Goal: Task Accomplishment & Management: Complete application form

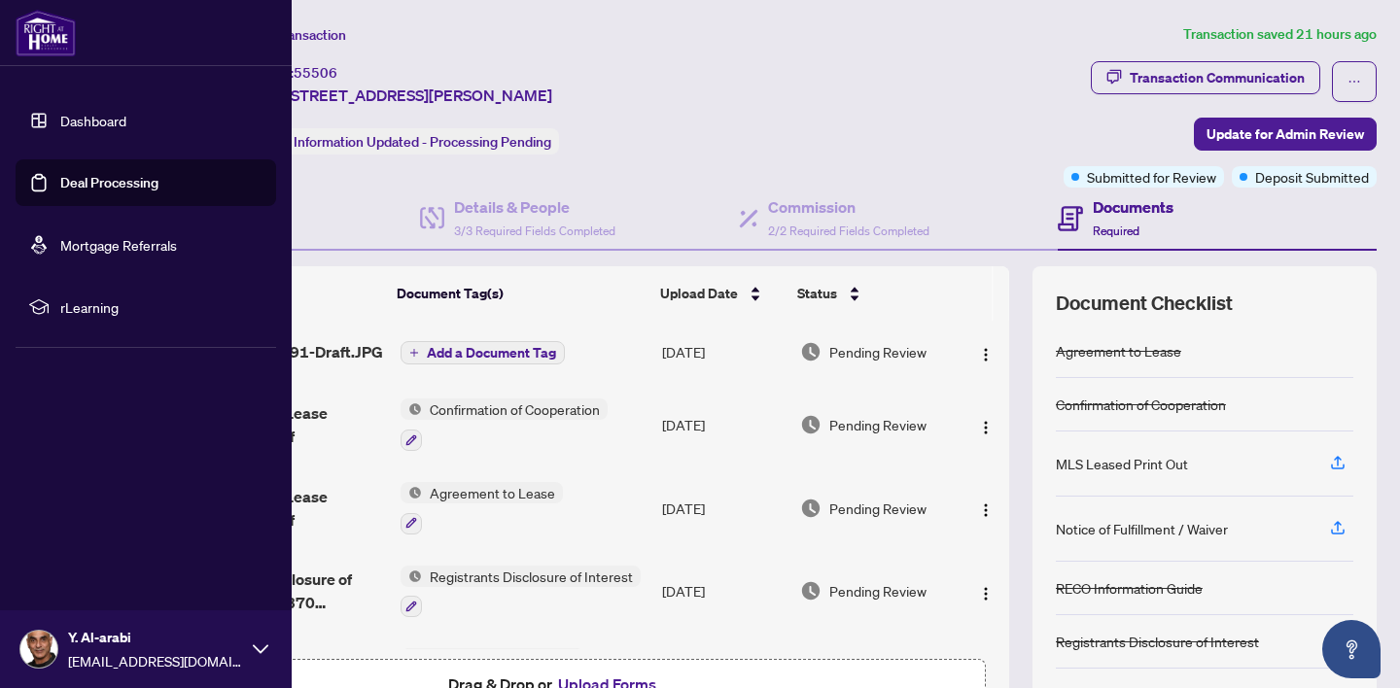
click at [90, 182] on link "Deal Processing" at bounding box center [109, 182] width 98 height 17
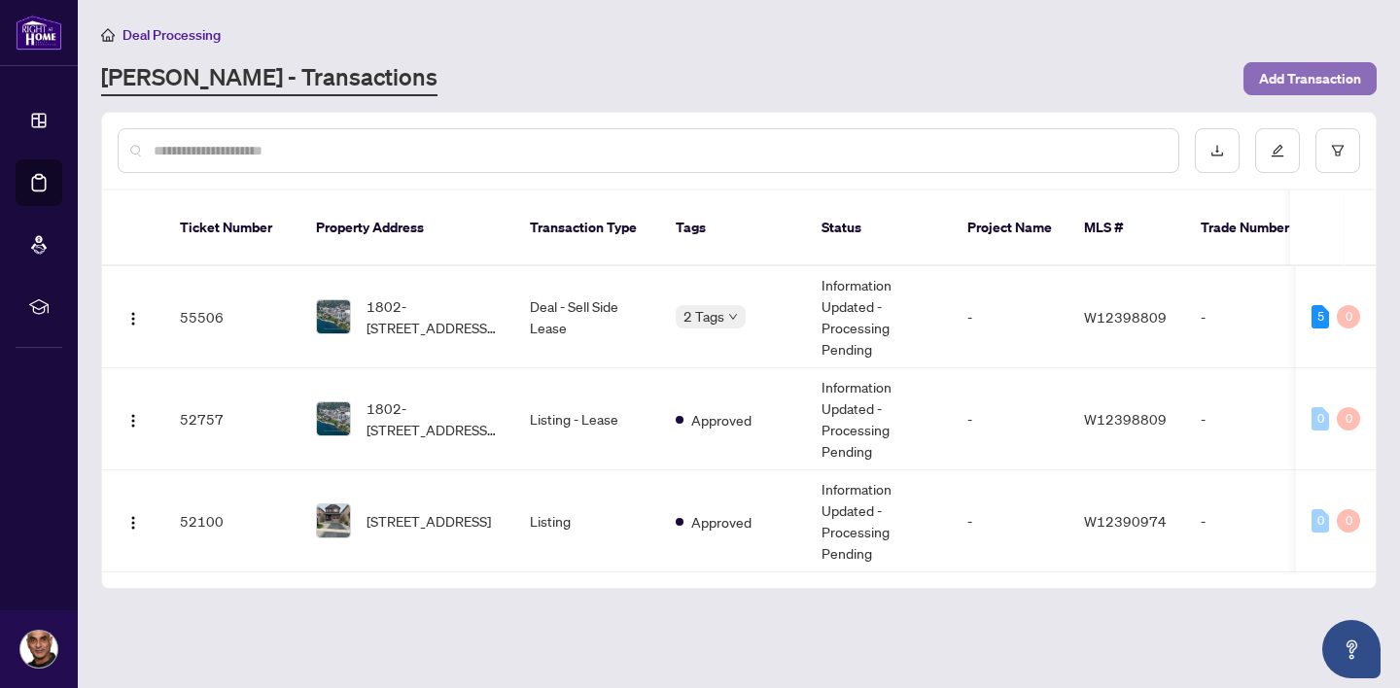
click at [1298, 77] on span "Add Transaction" at bounding box center [1310, 78] width 102 height 31
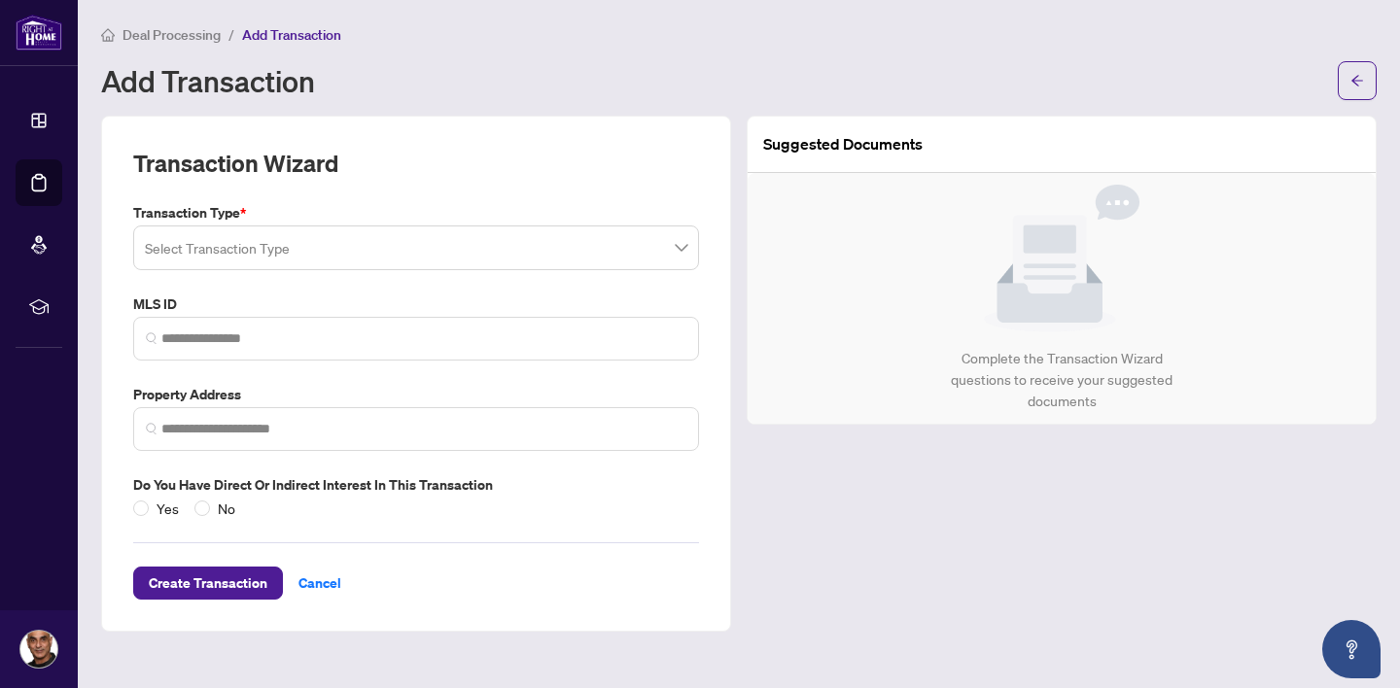
click at [681, 249] on span at bounding box center [416, 247] width 542 height 37
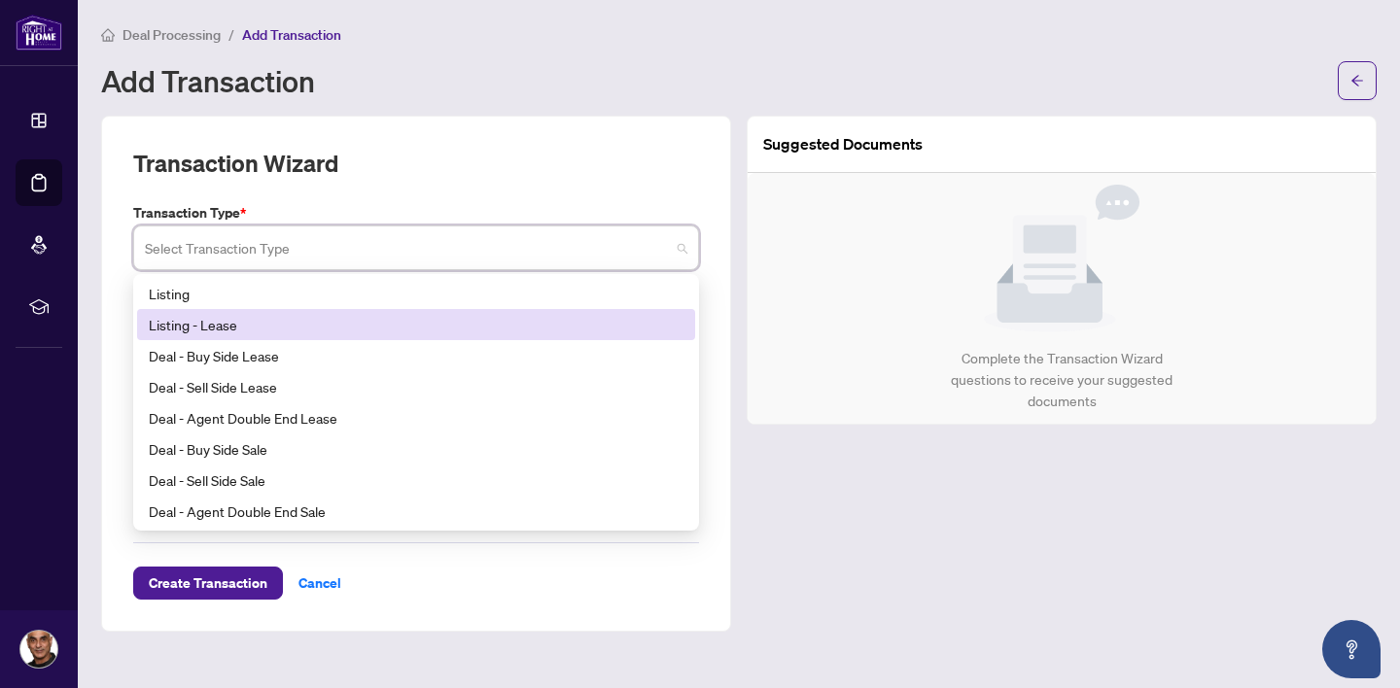
click at [381, 326] on div "Listing - Lease" at bounding box center [416, 324] width 535 height 21
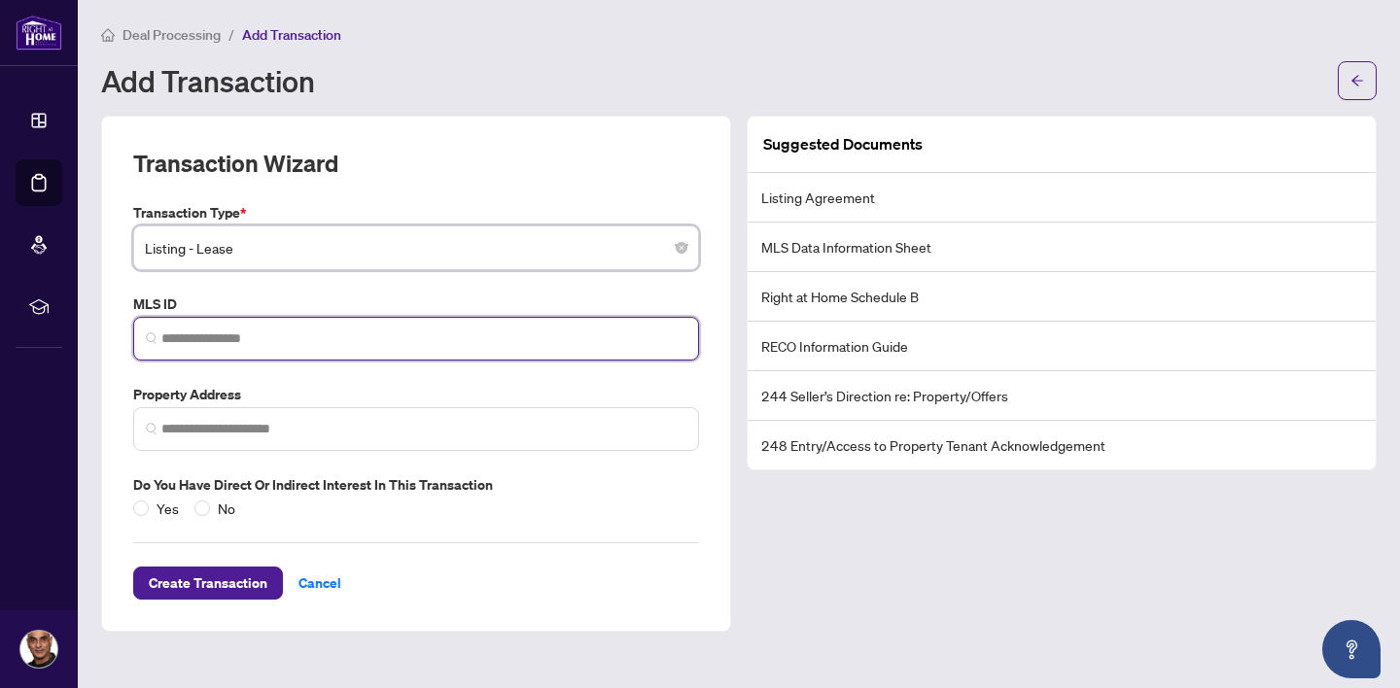
click at [378, 344] on input "search" at bounding box center [423, 339] width 525 height 20
paste input "*********"
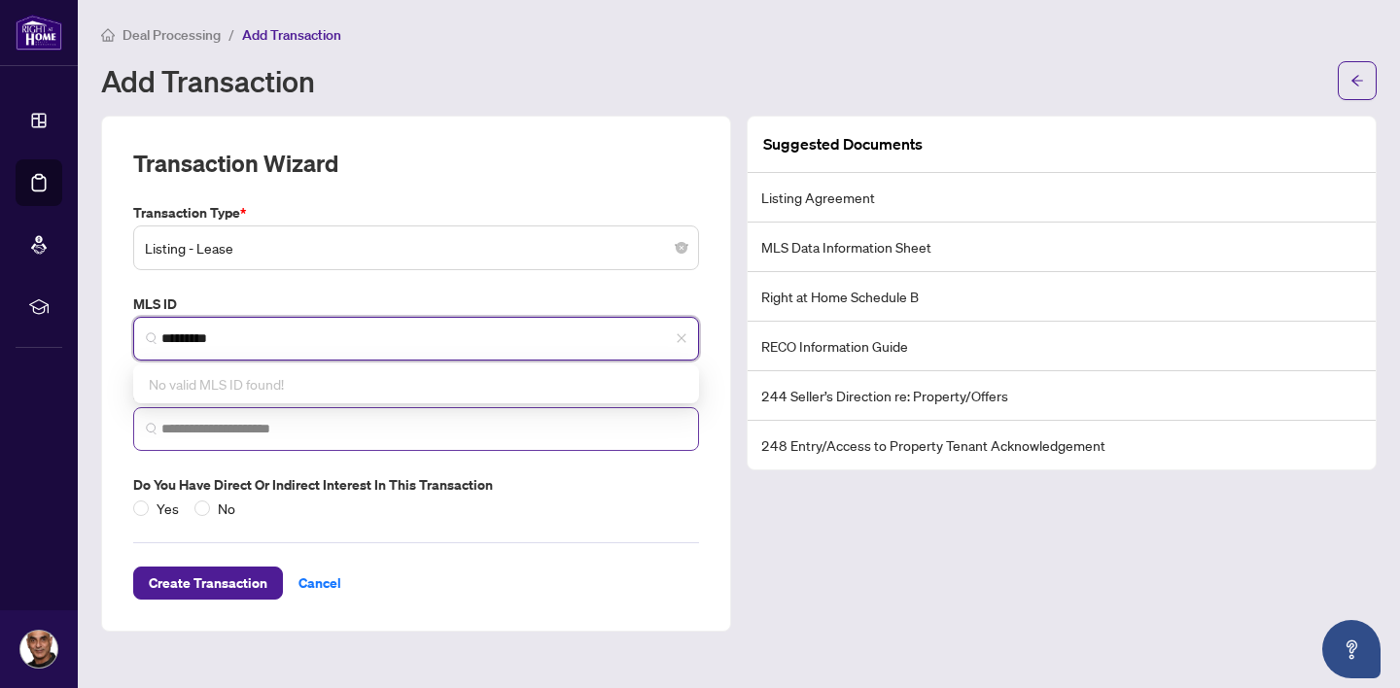
type input "*********"
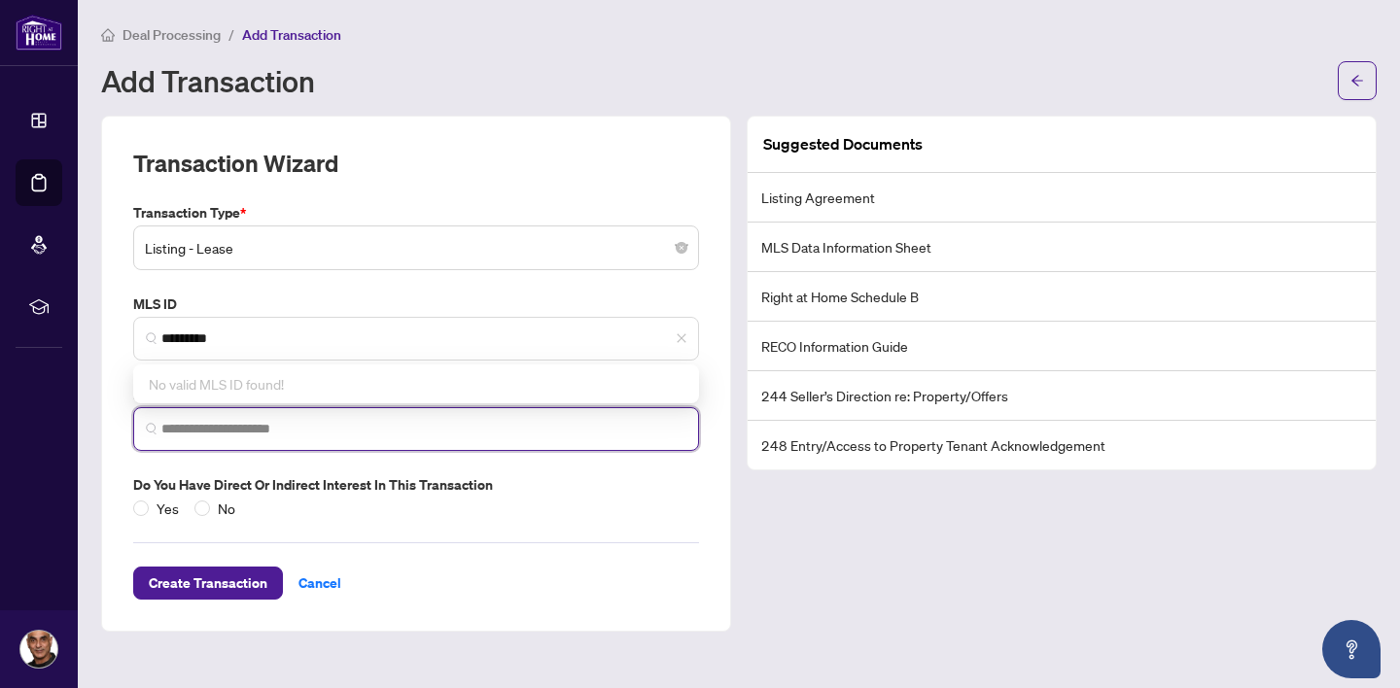
click at [373, 431] on input "search" at bounding box center [423, 429] width 525 height 20
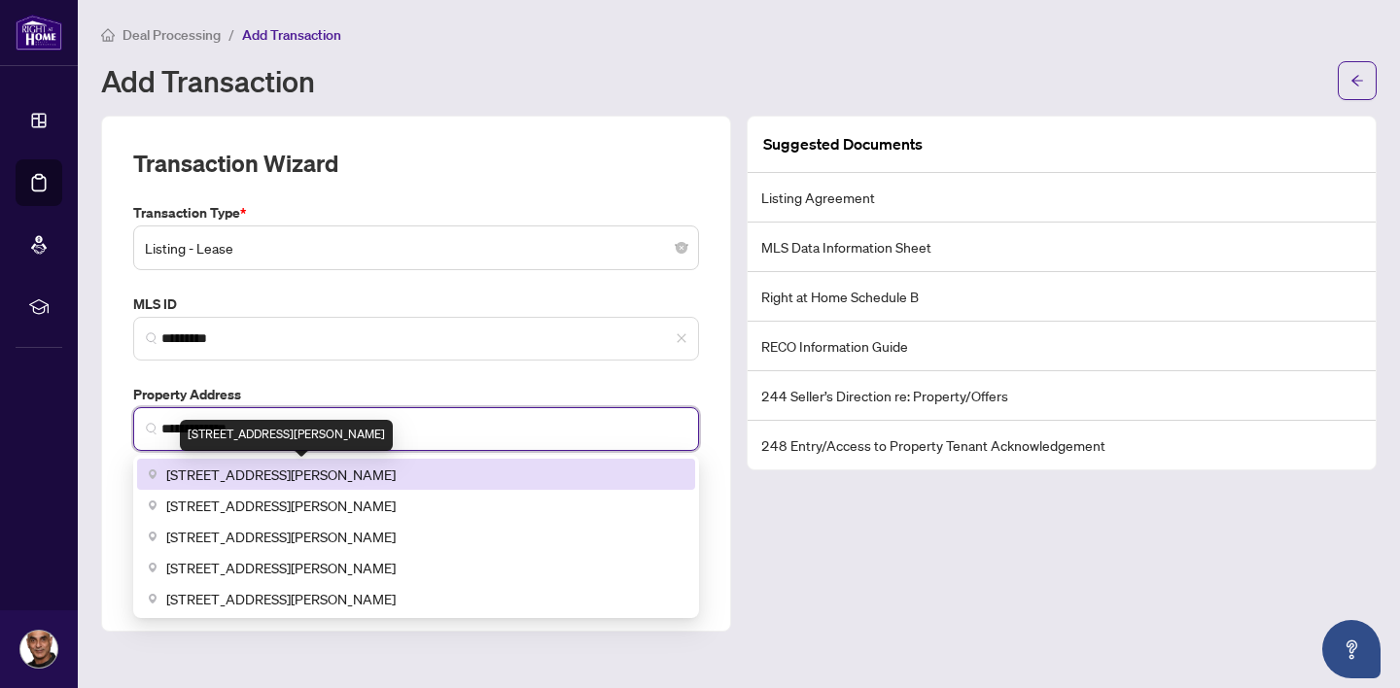
click at [304, 475] on span "[STREET_ADDRESS][PERSON_NAME]" at bounding box center [280, 474] width 229 height 21
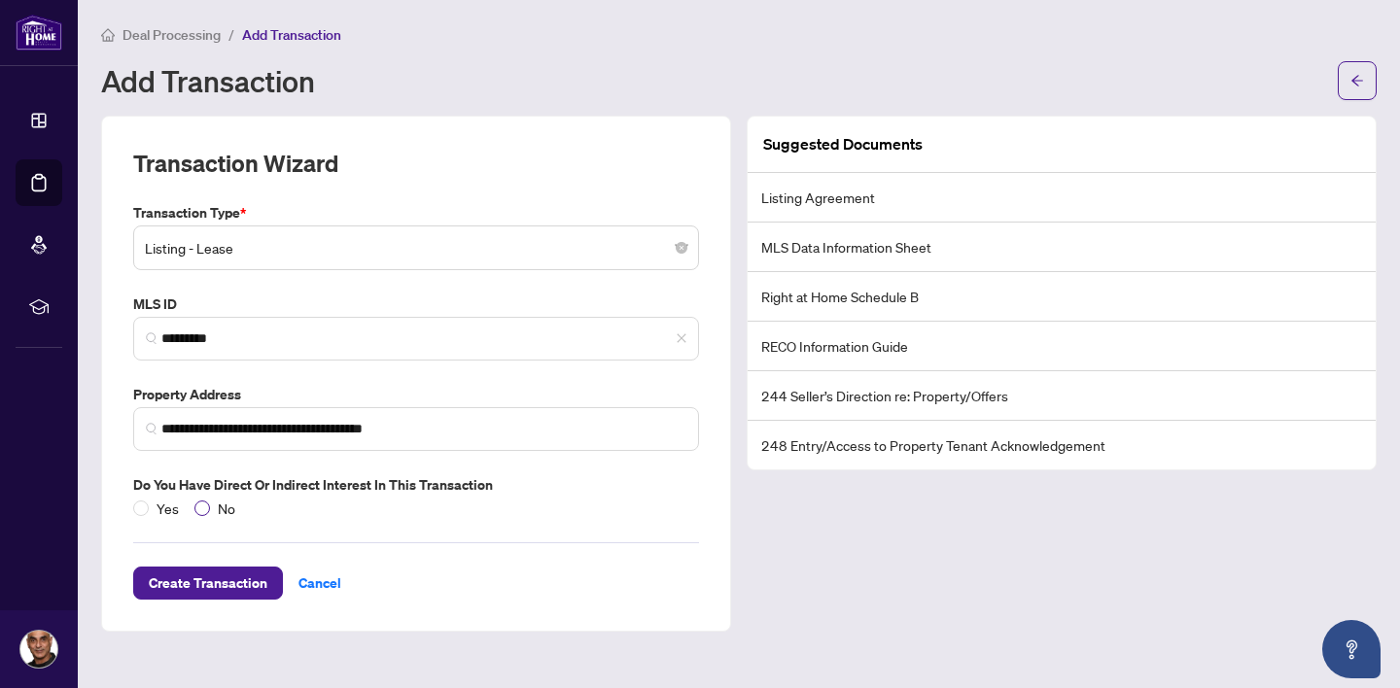
click at [215, 506] on span "No" at bounding box center [226, 508] width 33 height 21
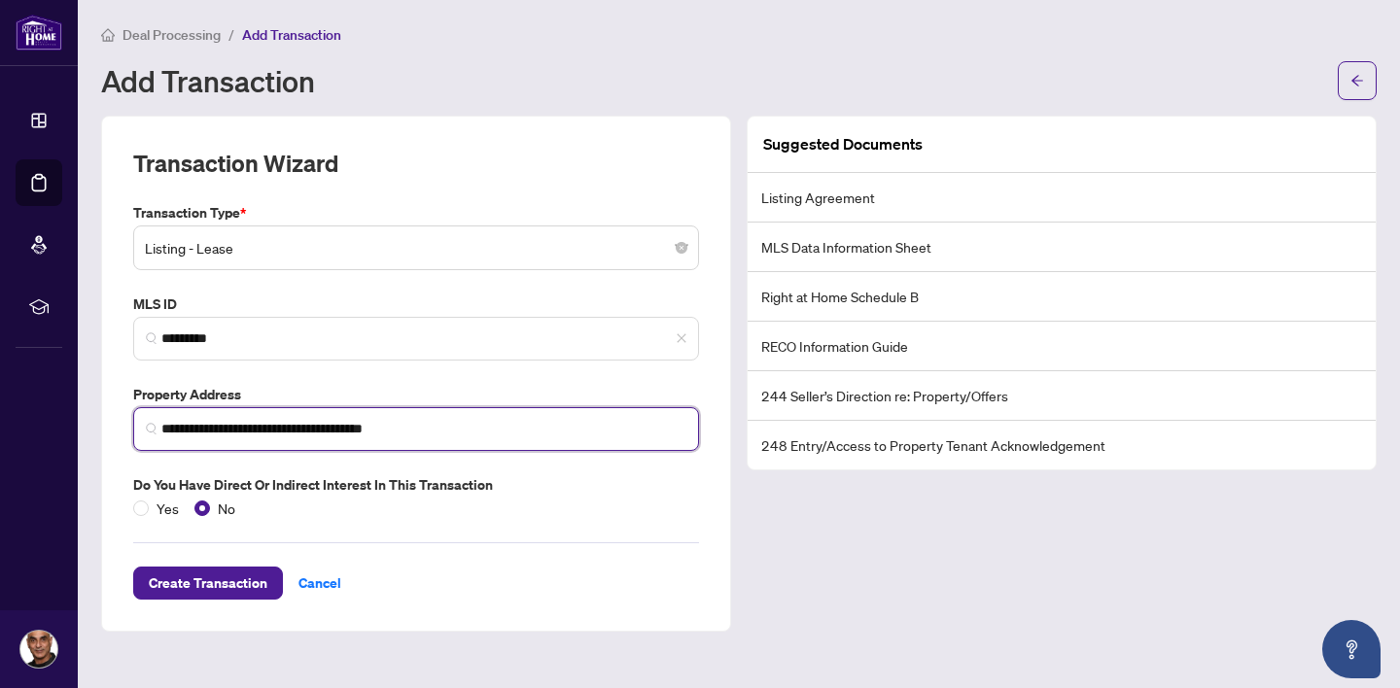
click at [274, 433] on input "**********" at bounding box center [423, 429] width 525 height 20
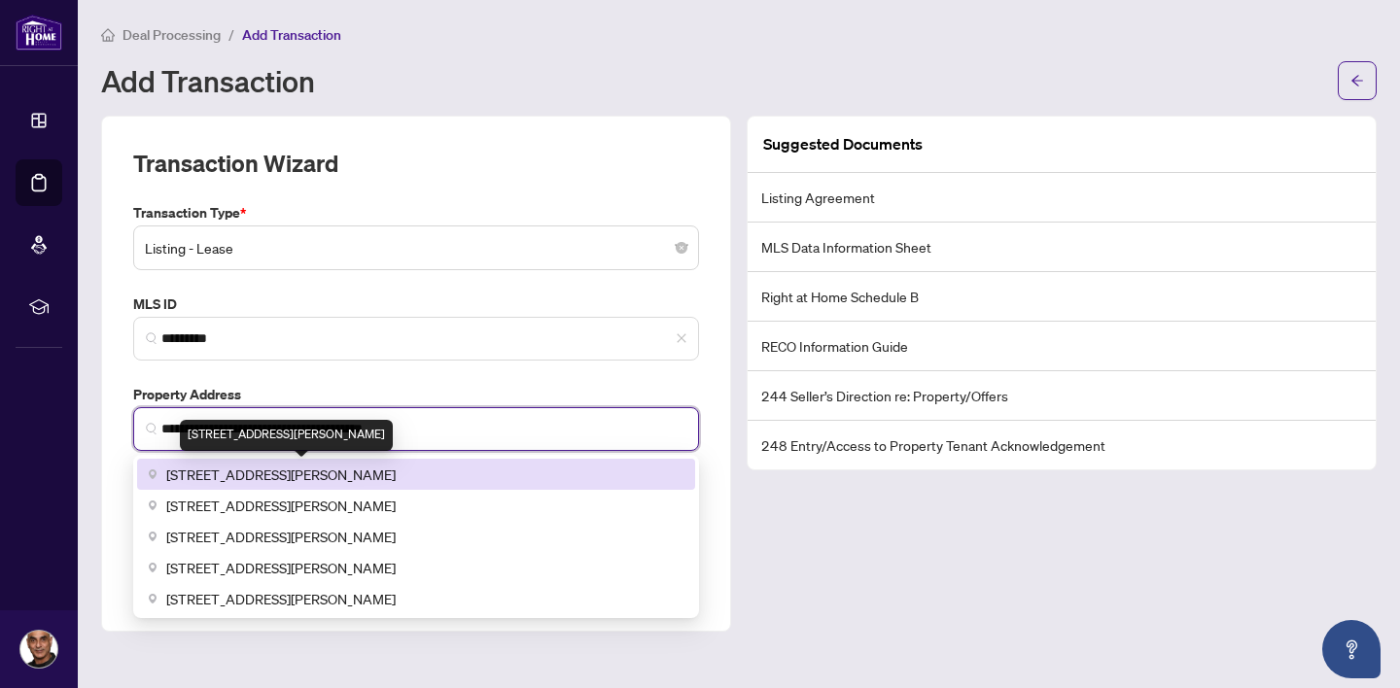
click at [390, 476] on span "[STREET_ADDRESS][PERSON_NAME]" at bounding box center [280, 474] width 229 height 21
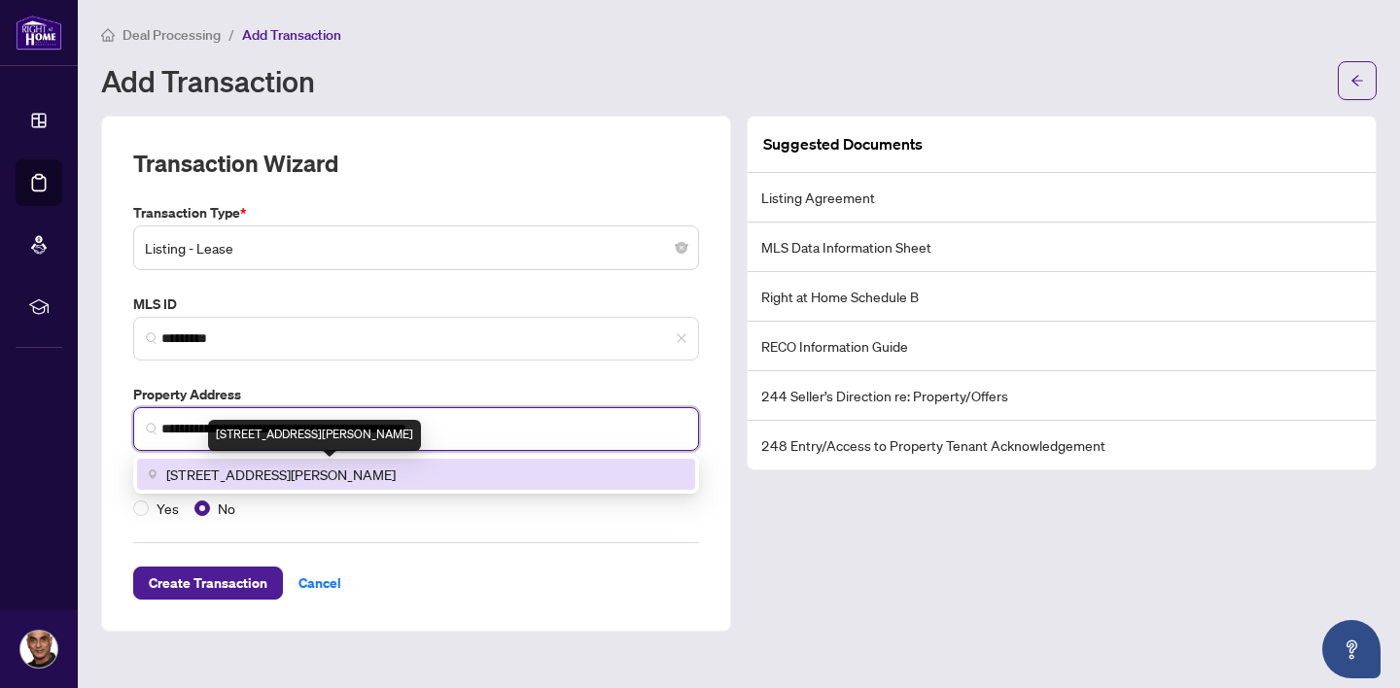
click at [343, 475] on span "[STREET_ADDRESS][PERSON_NAME]" at bounding box center [280, 474] width 229 height 21
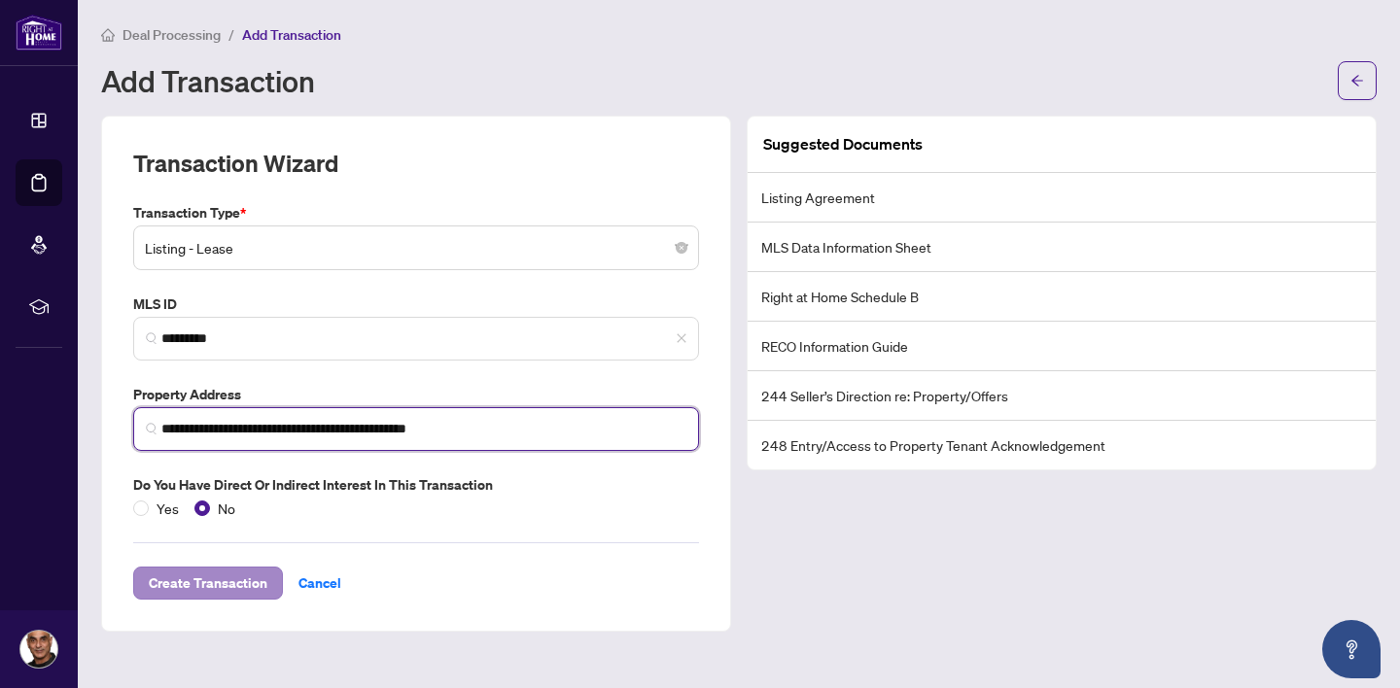
type input "**********"
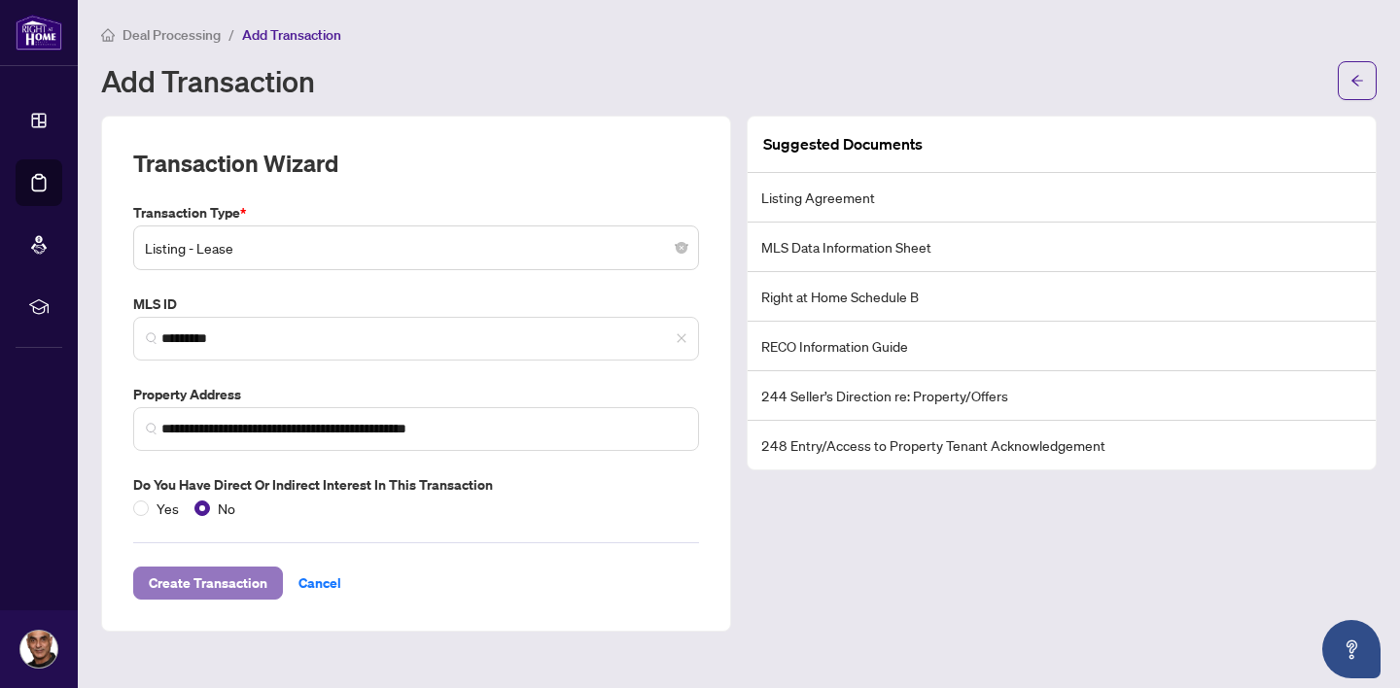
click at [224, 577] on span "Create Transaction" at bounding box center [208, 583] width 119 height 31
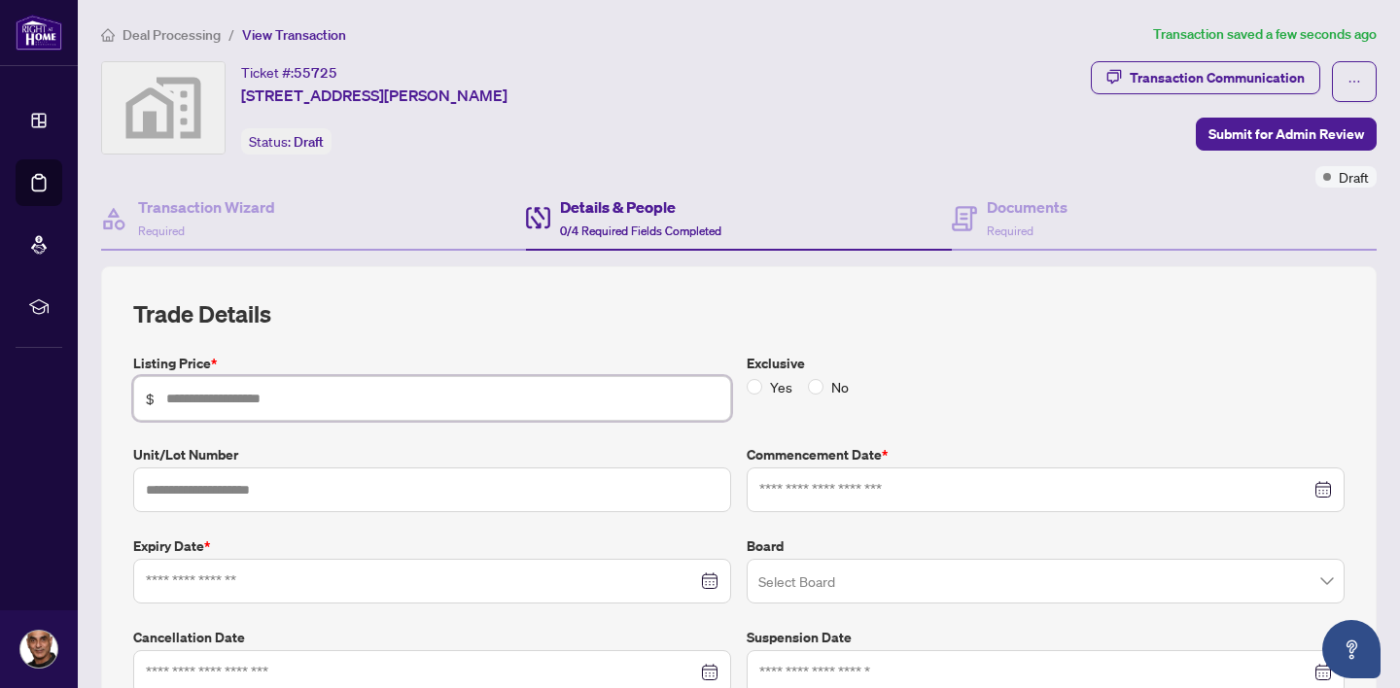
click at [573, 400] on input "text" at bounding box center [442, 398] width 552 height 21
type input "*****"
click at [485, 487] on input "text" at bounding box center [432, 490] width 598 height 45
type input "***"
click at [1018, 397] on div "Exclusive Yes No" at bounding box center [1045, 387] width 613 height 68
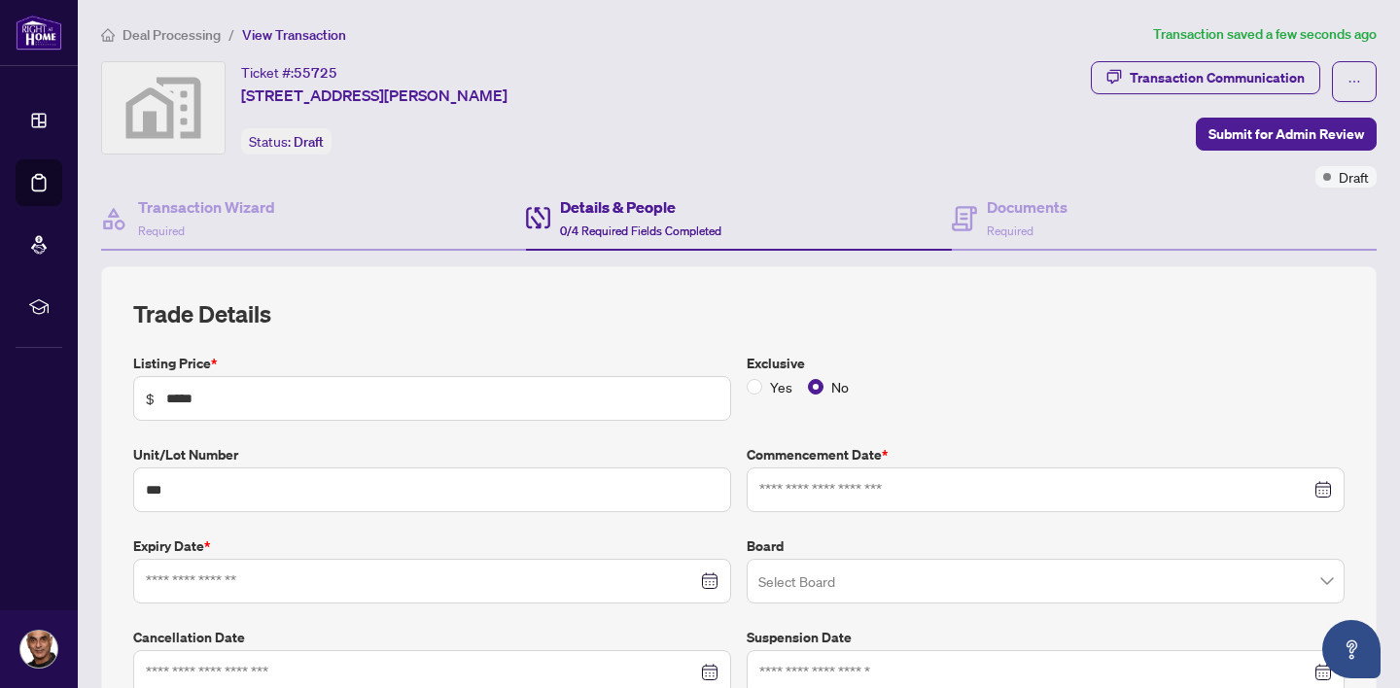
click at [1320, 492] on div at bounding box center [1045, 489] width 573 height 21
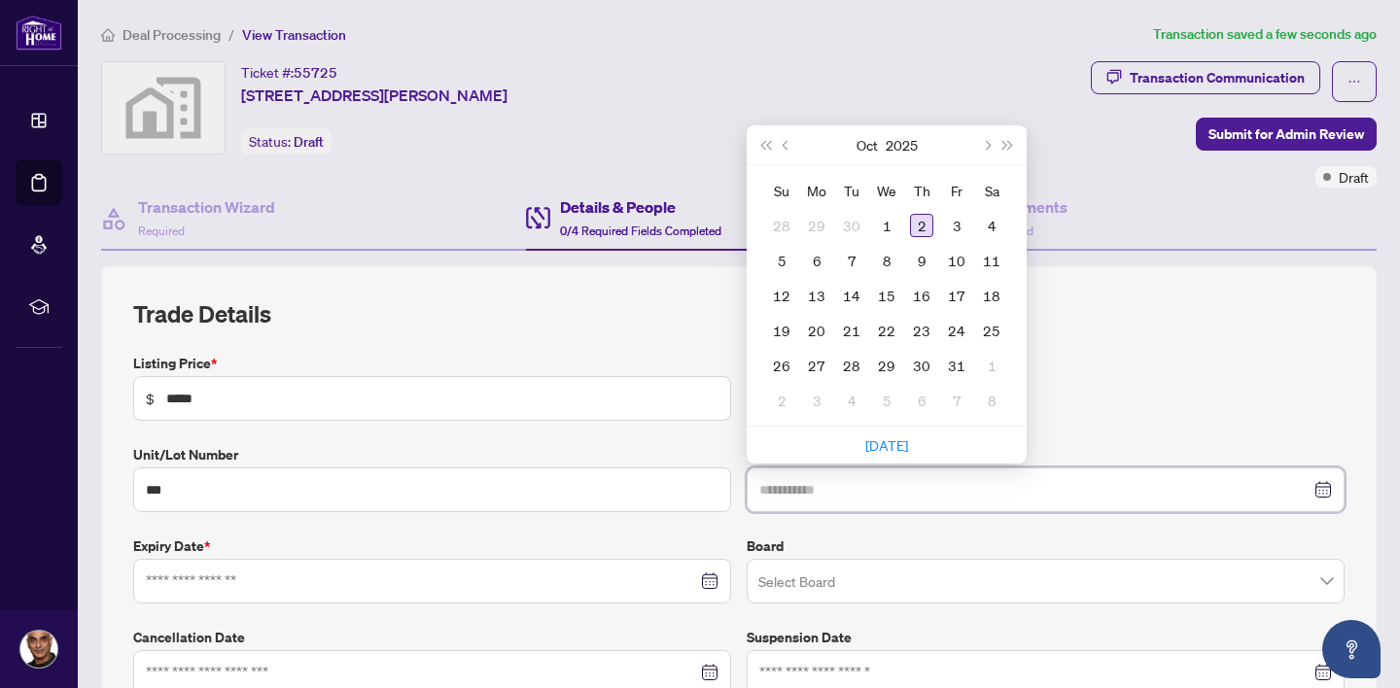
type input "**********"
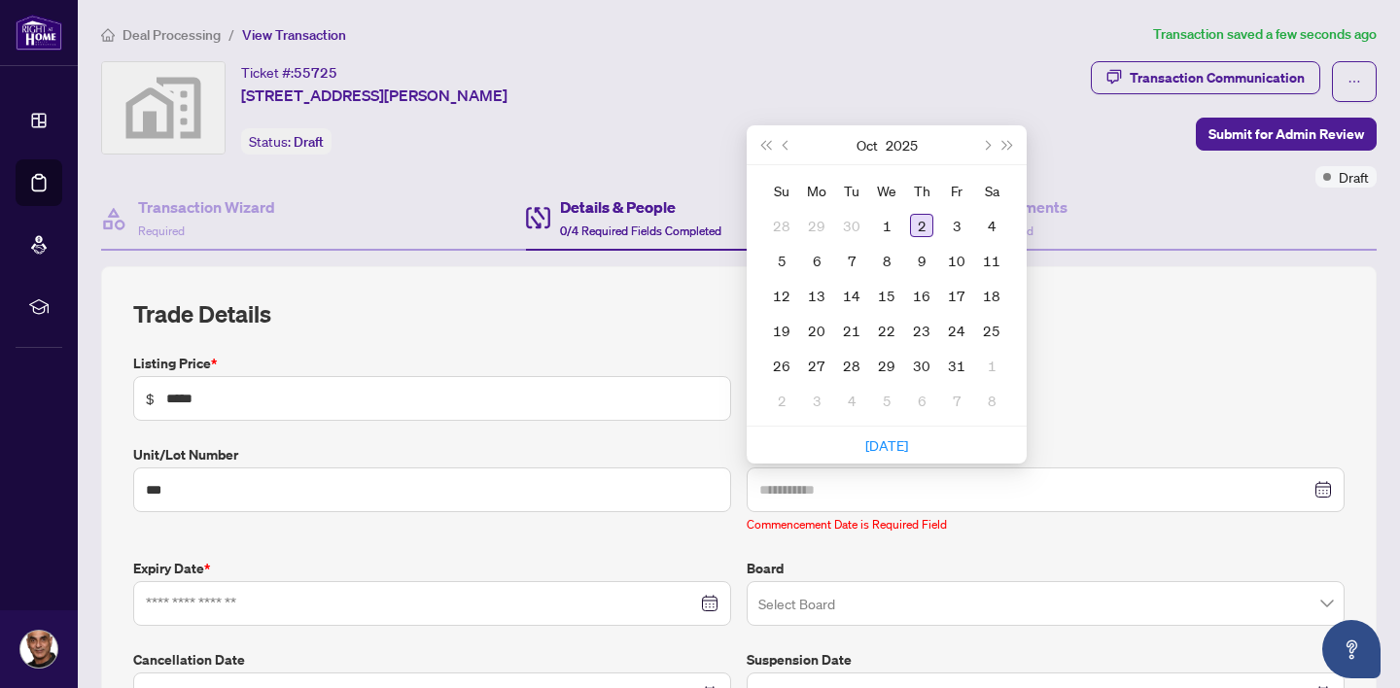
click at [922, 222] on div "2" at bounding box center [921, 225] width 23 height 23
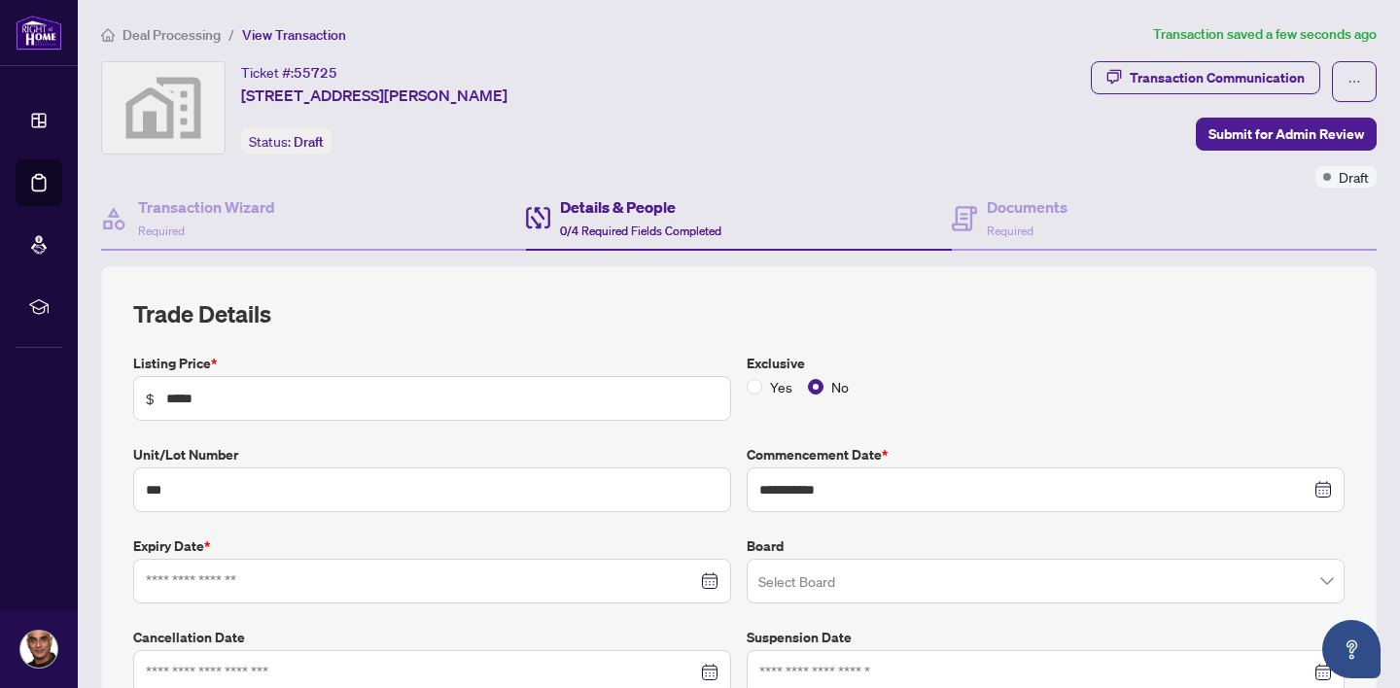
click at [709, 581] on div at bounding box center [432, 581] width 573 height 21
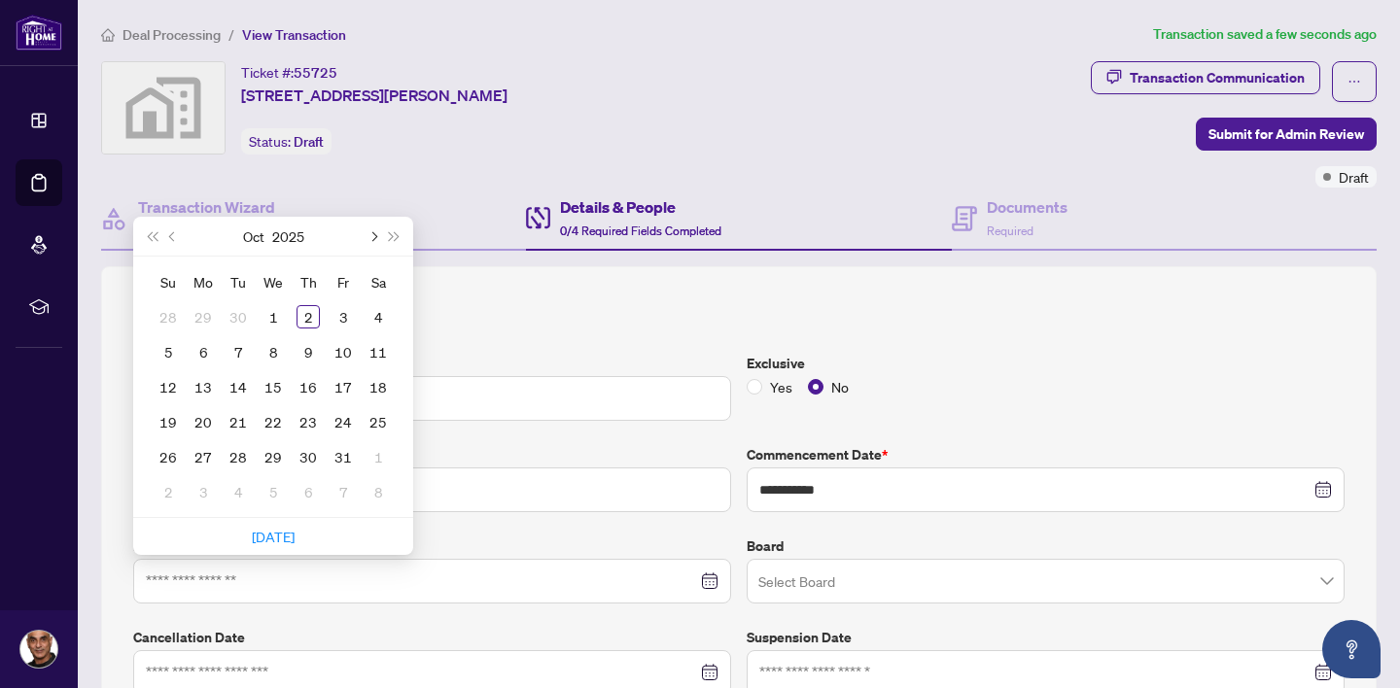
click at [374, 233] on span "Next month (PageDown)" at bounding box center [372, 236] width 10 height 10
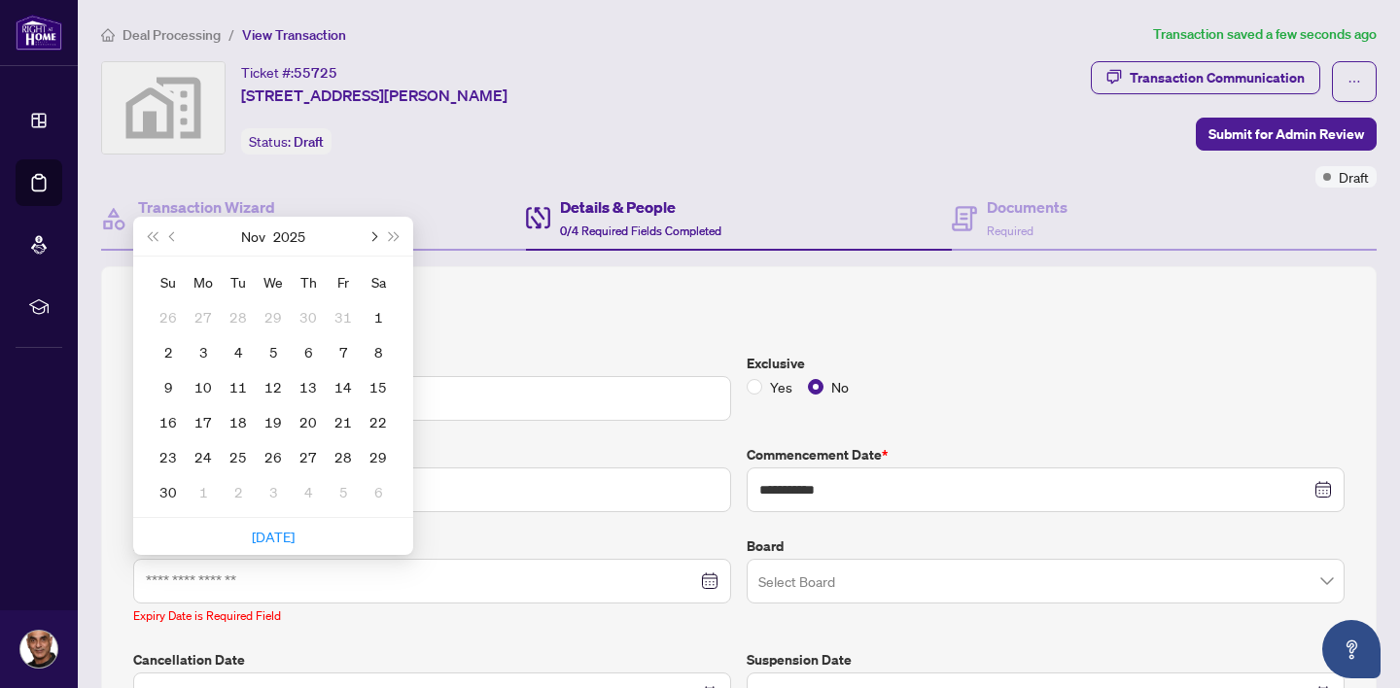
click at [374, 233] on span "Next month (PageDown)" at bounding box center [372, 236] width 10 height 10
type input "**********"
click at [278, 453] on div "31" at bounding box center [272, 456] width 23 height 23
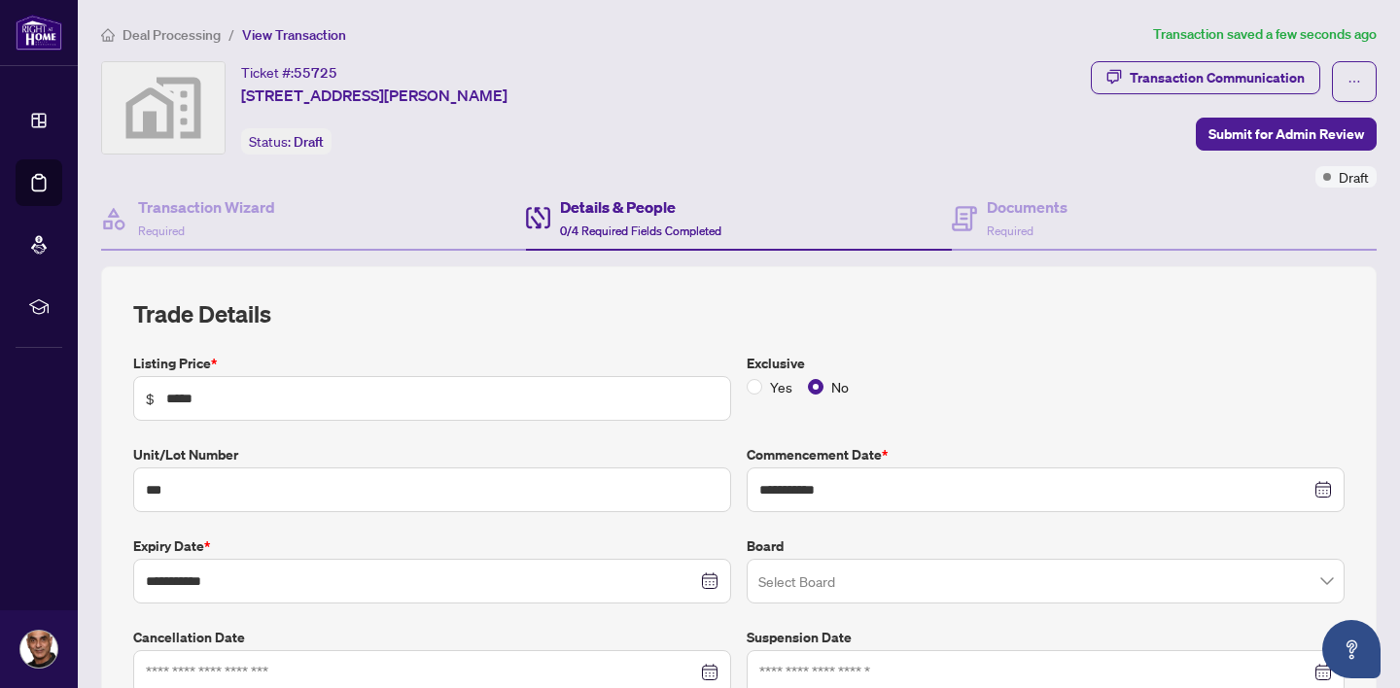
click at [869, 577] on input "search" at bounding box center [1036, 584] width 557 height 43
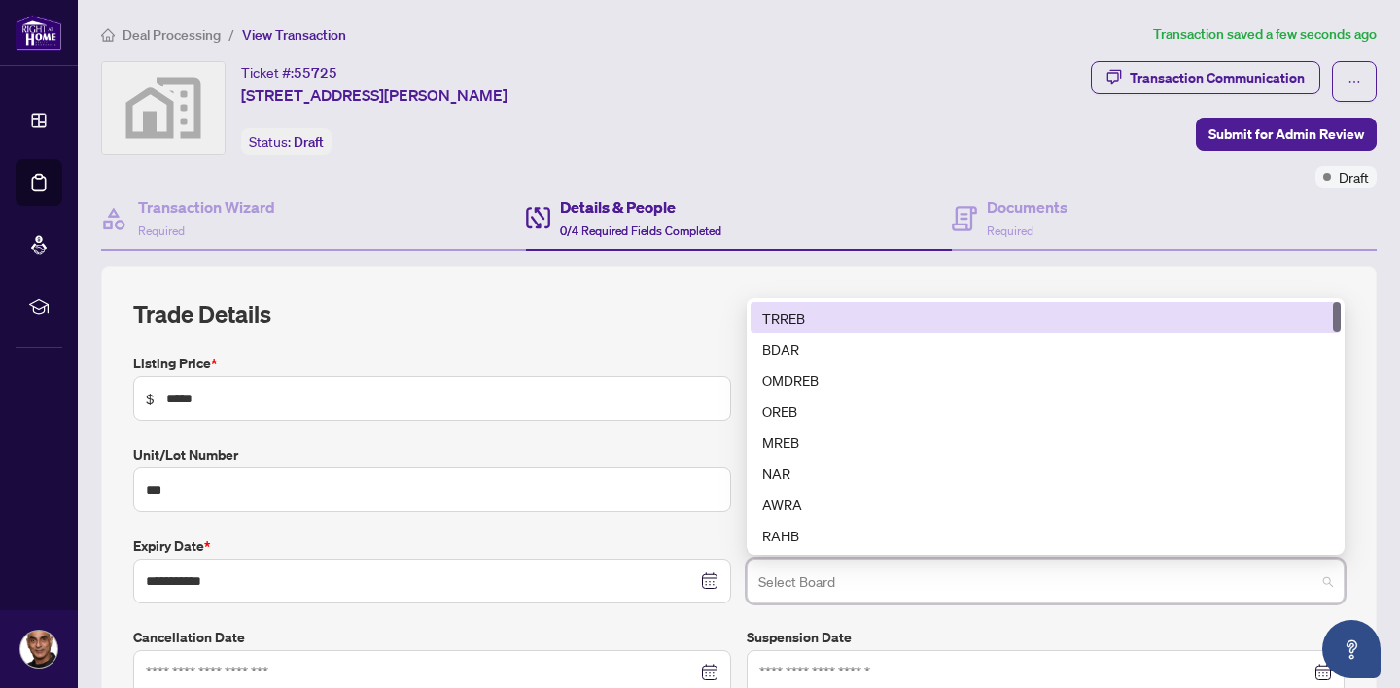
click at [803, 309] on div "TRREB" at bounding box center [1045, 317] width 567 height 21
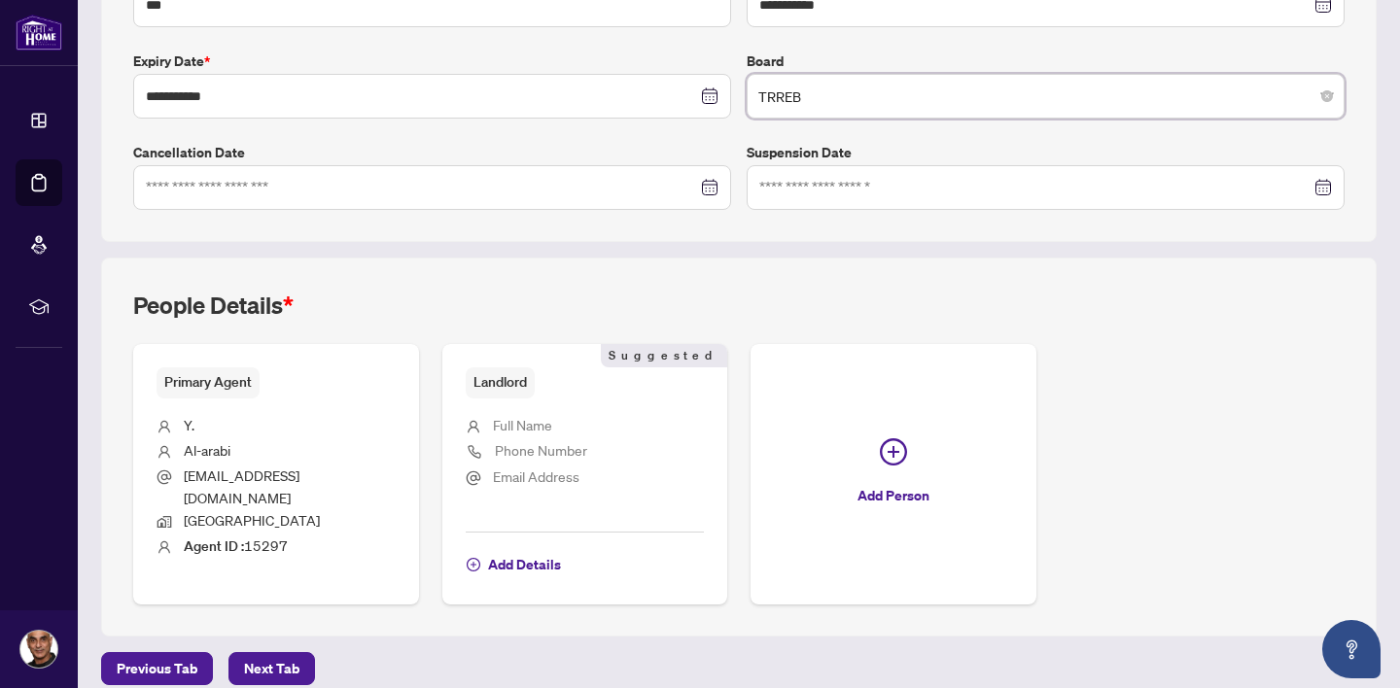
scroll to position [483, 0]
click at [515, 551] on span "Add Details" at bounding box center [524, 566] width 73 height 31
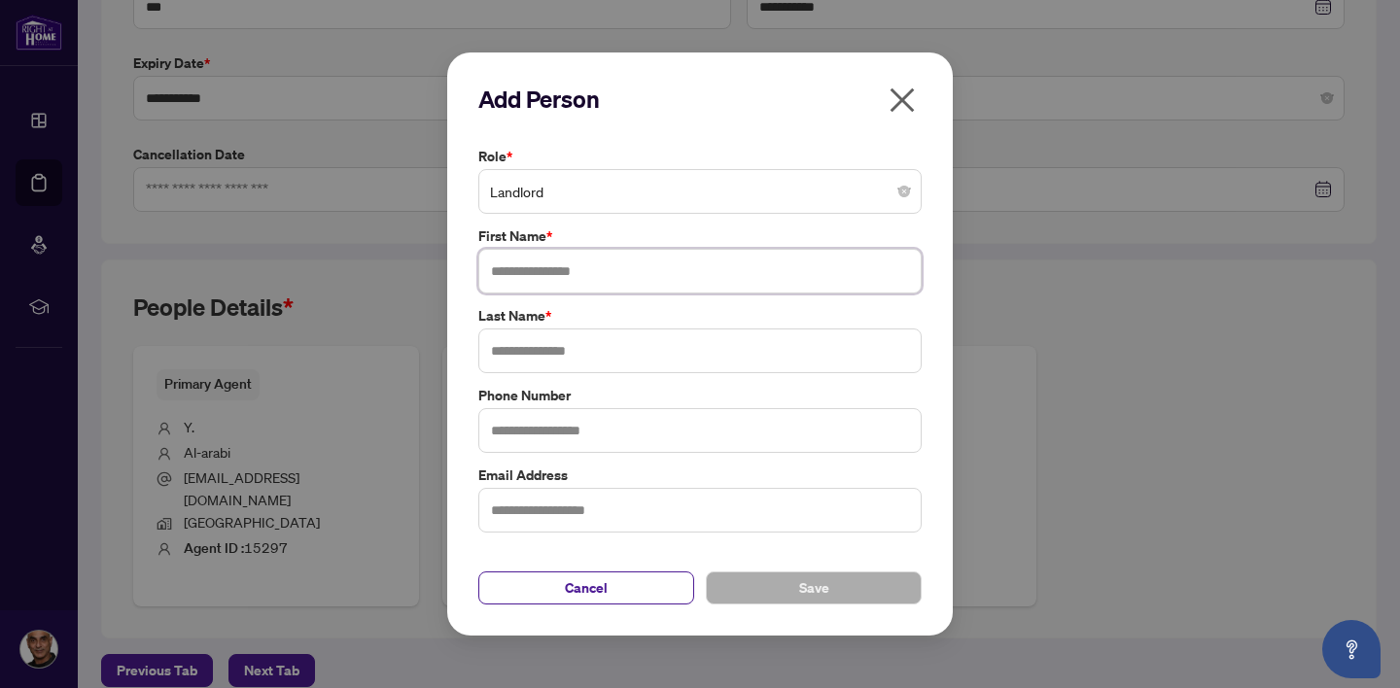
click at [578, 273] on input "text" at bounding box center [699, 271] width 443 height 45
type input "****"
click at [546, 356] on input "text" at bounding box center [699, 351] width 443 height 45
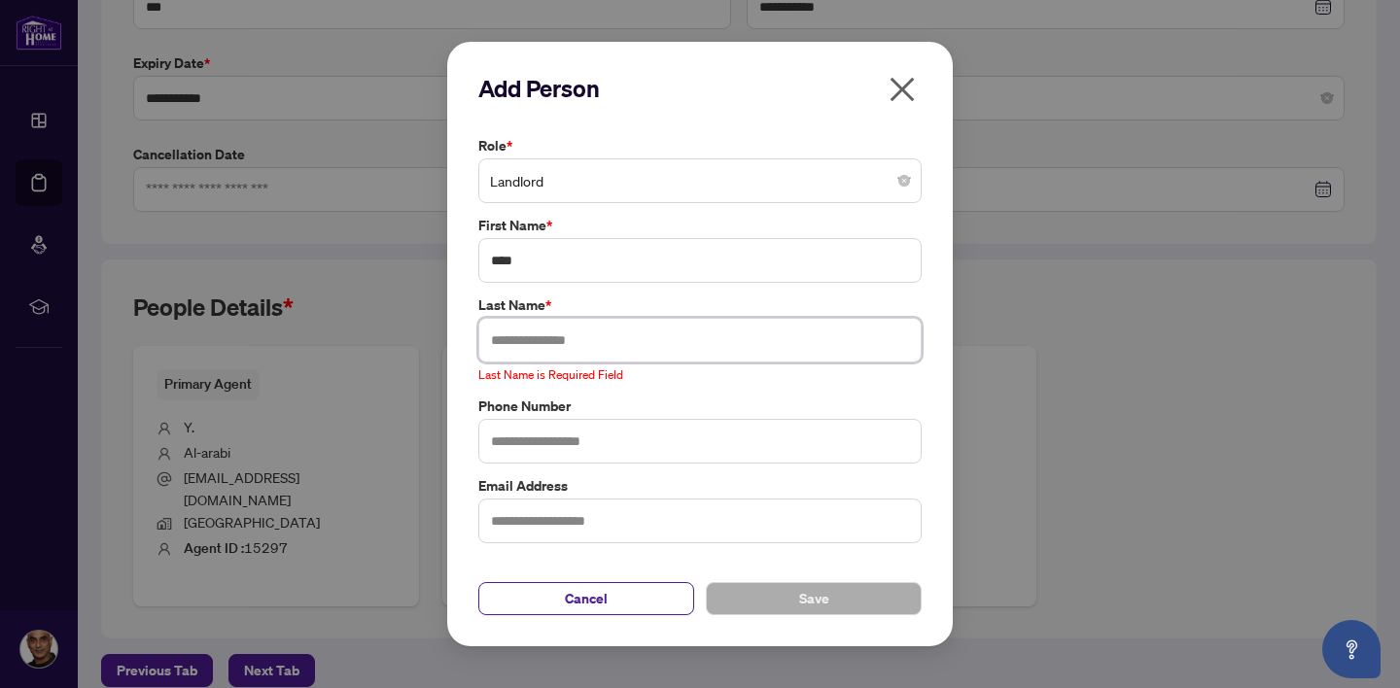
paste input "**********"
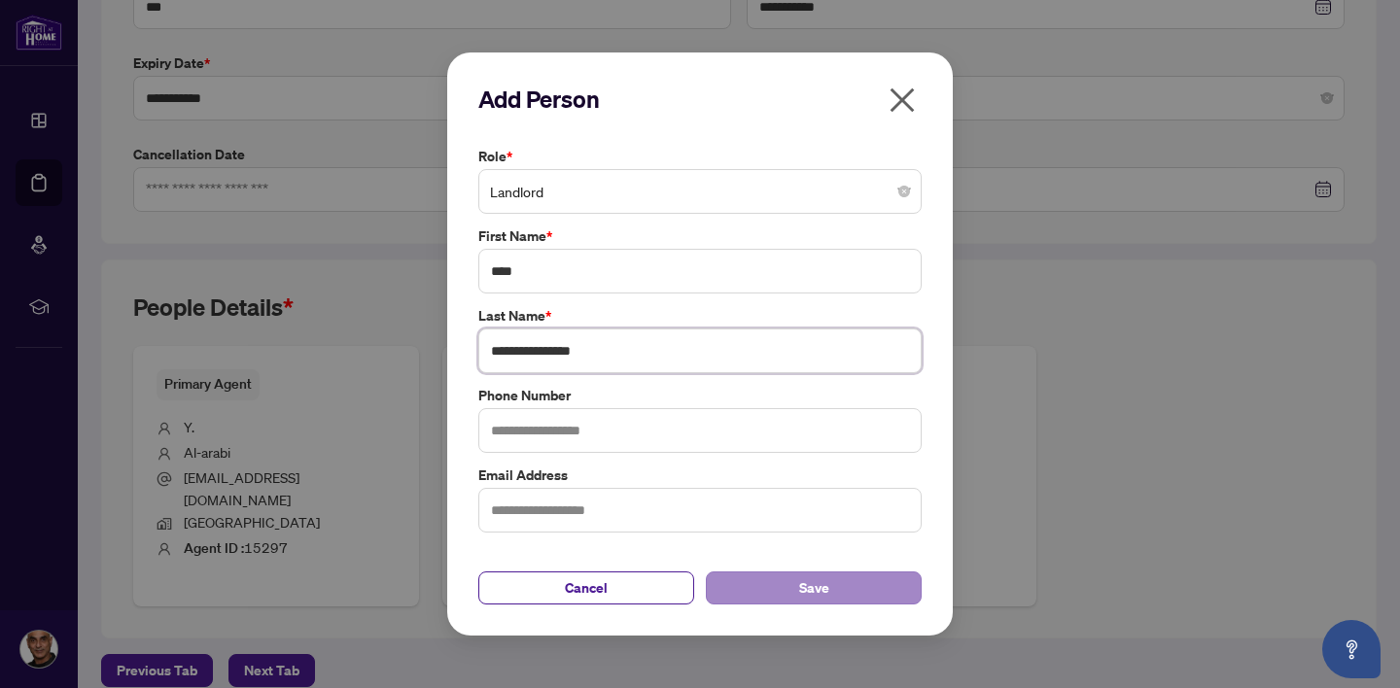
type input "**********"
click at [806, 585] on span "Save" at bounding box center [814, 588] width 30 height 31
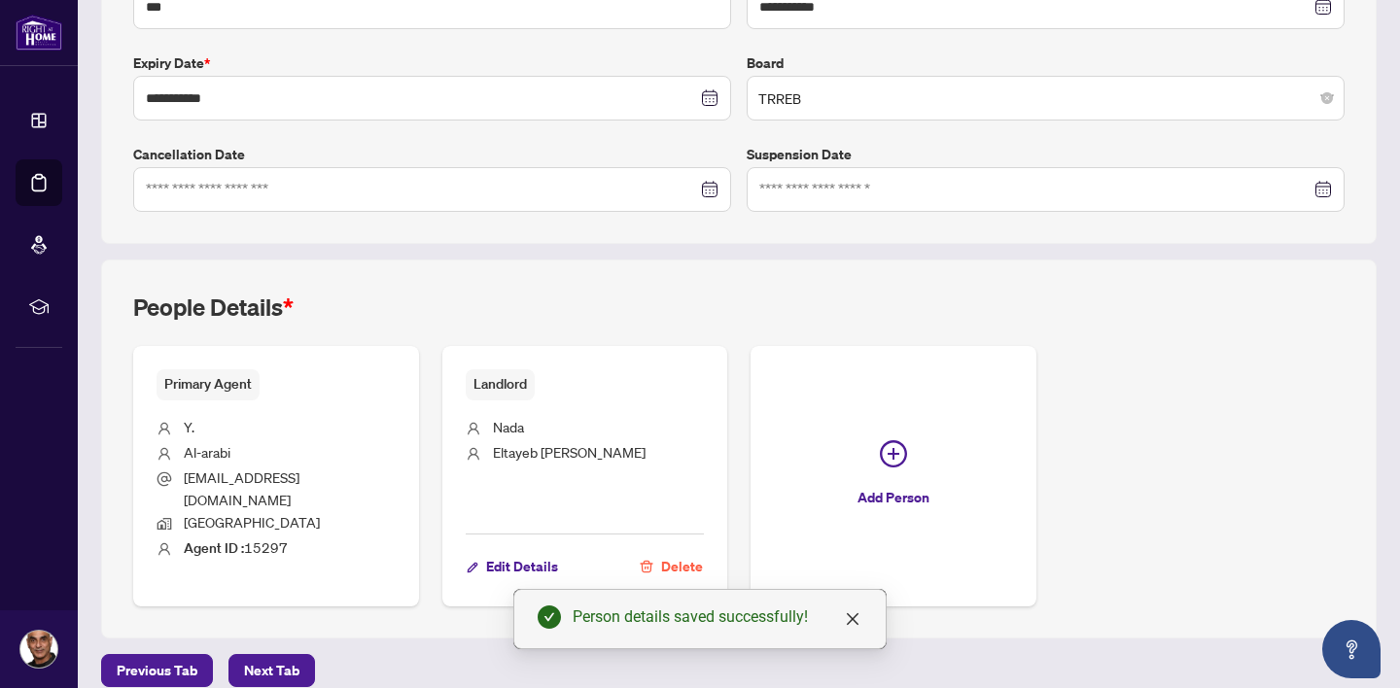
scroll to position [484, 0]
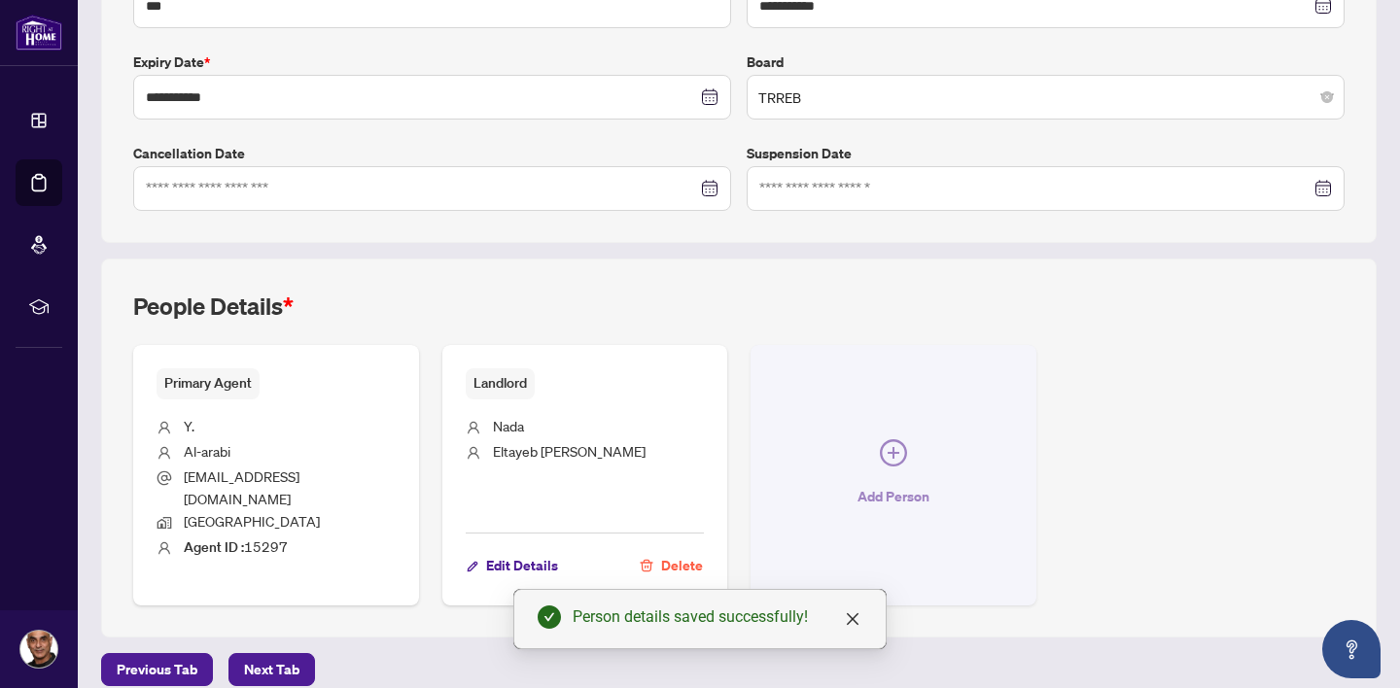
click at [892, 482] on span "Add Person" at bounding box center [893, 496] width 72 height 31
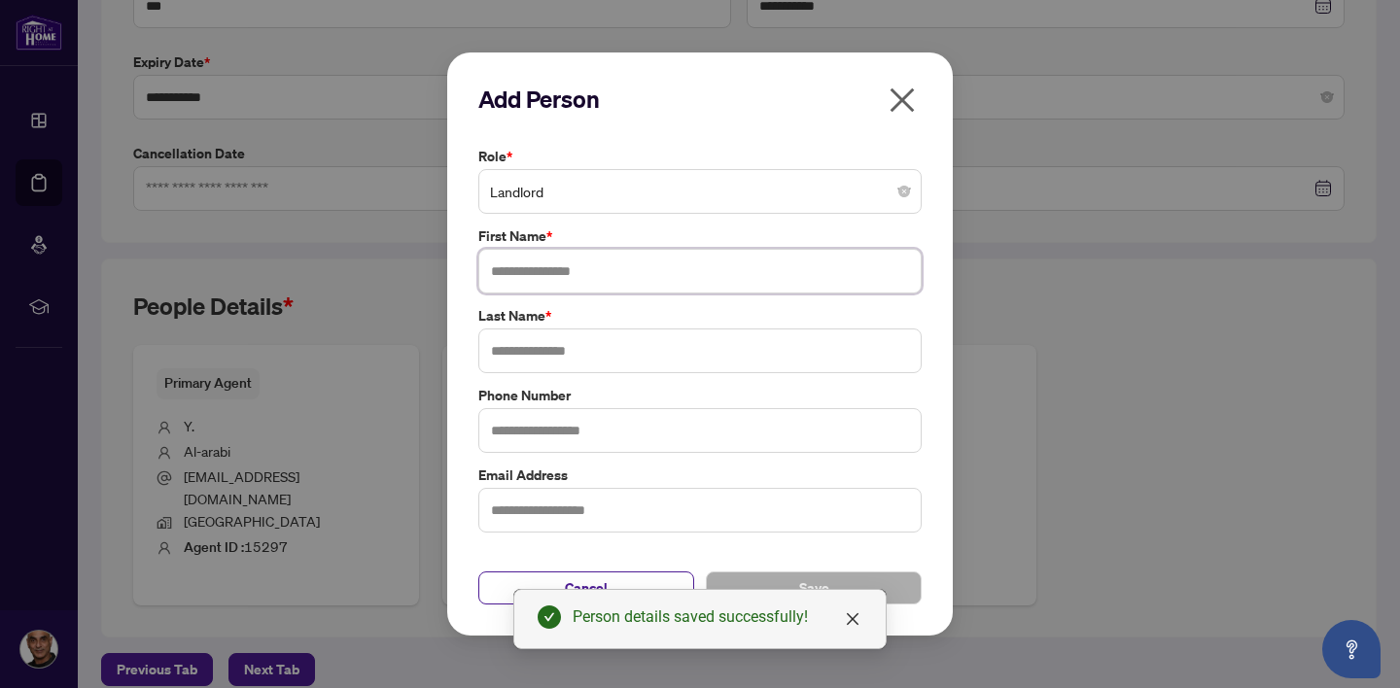
click at [595, 271] on input "text" at bounding box center [699, 271] width 443 height 45
type input "****"
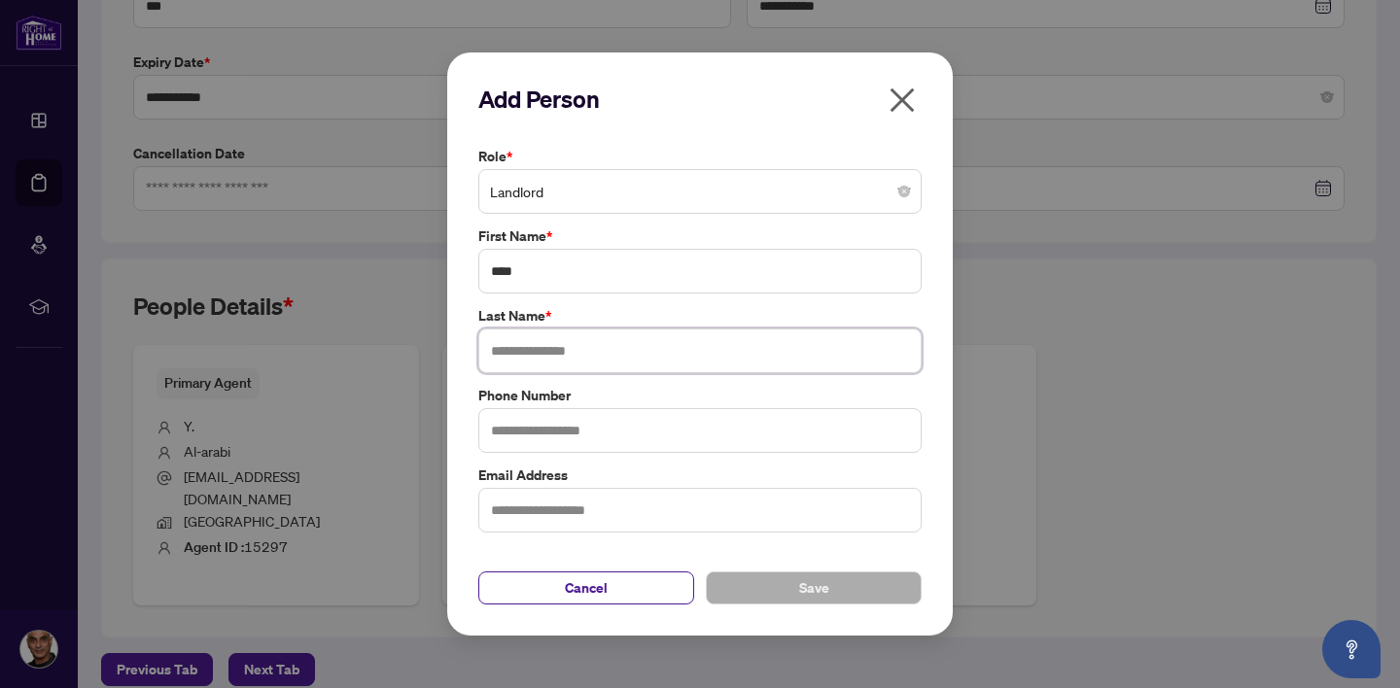
click at [538, 353] on input "text" at bounding box center [699, 351] width 443 height 45
type input "*****"
click at [814, 589] on span "Save" at bounding box center [814, 588] width 30 height 31
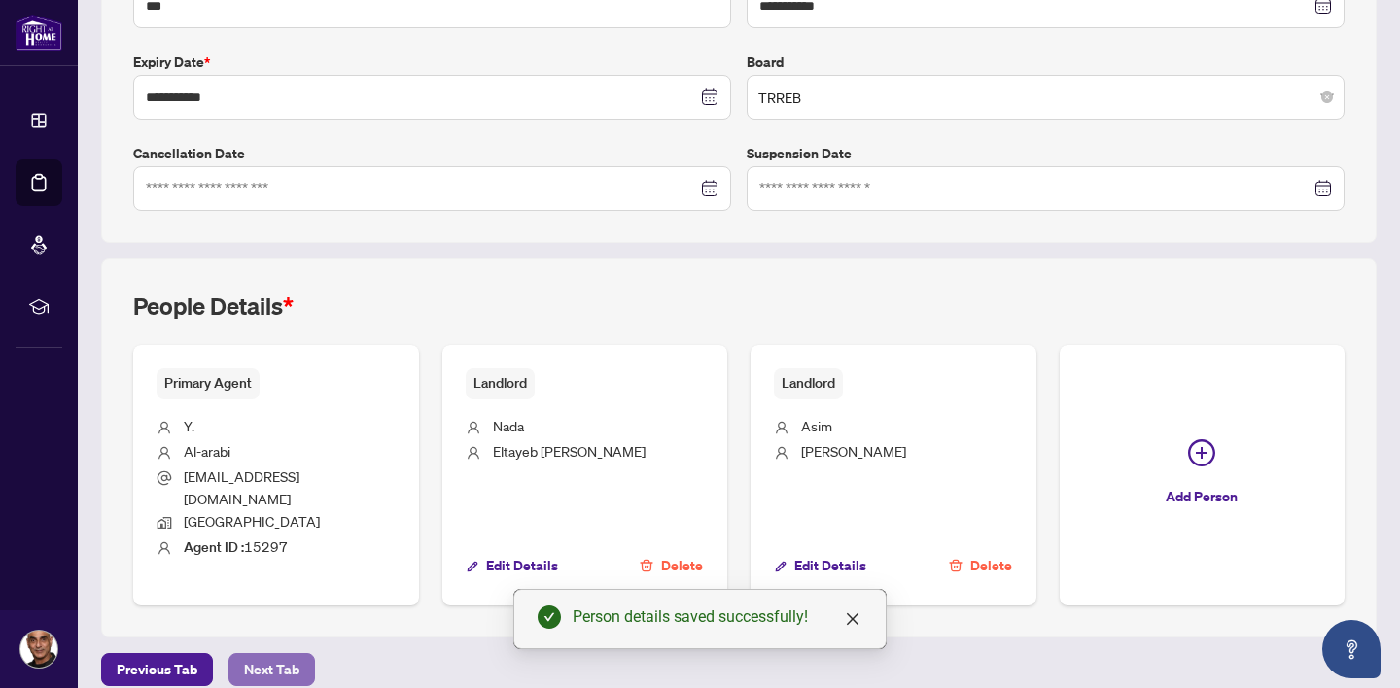
click at [271, 654] on span "Next Tab" at bounding box center [271, 669] width 55 height 31
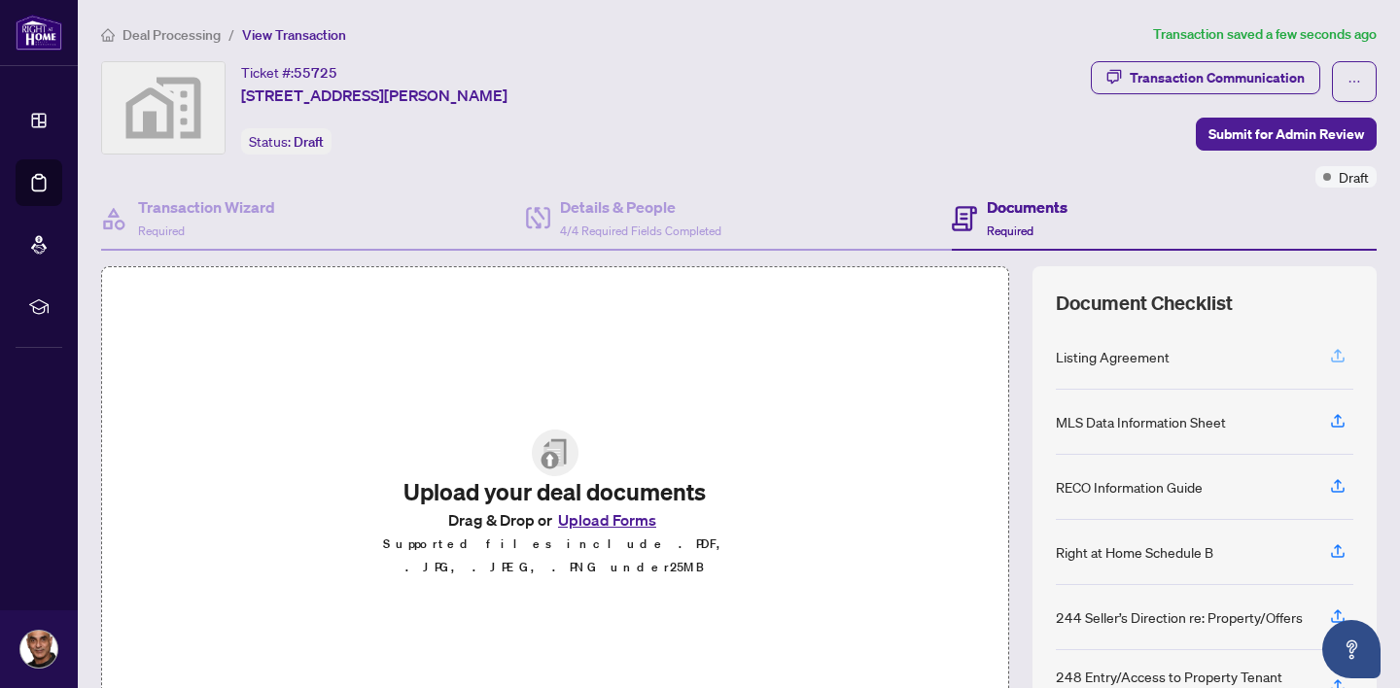
click at [1340, 354] on icon "button" at bounding box center [1337, 355] width 17 height 17
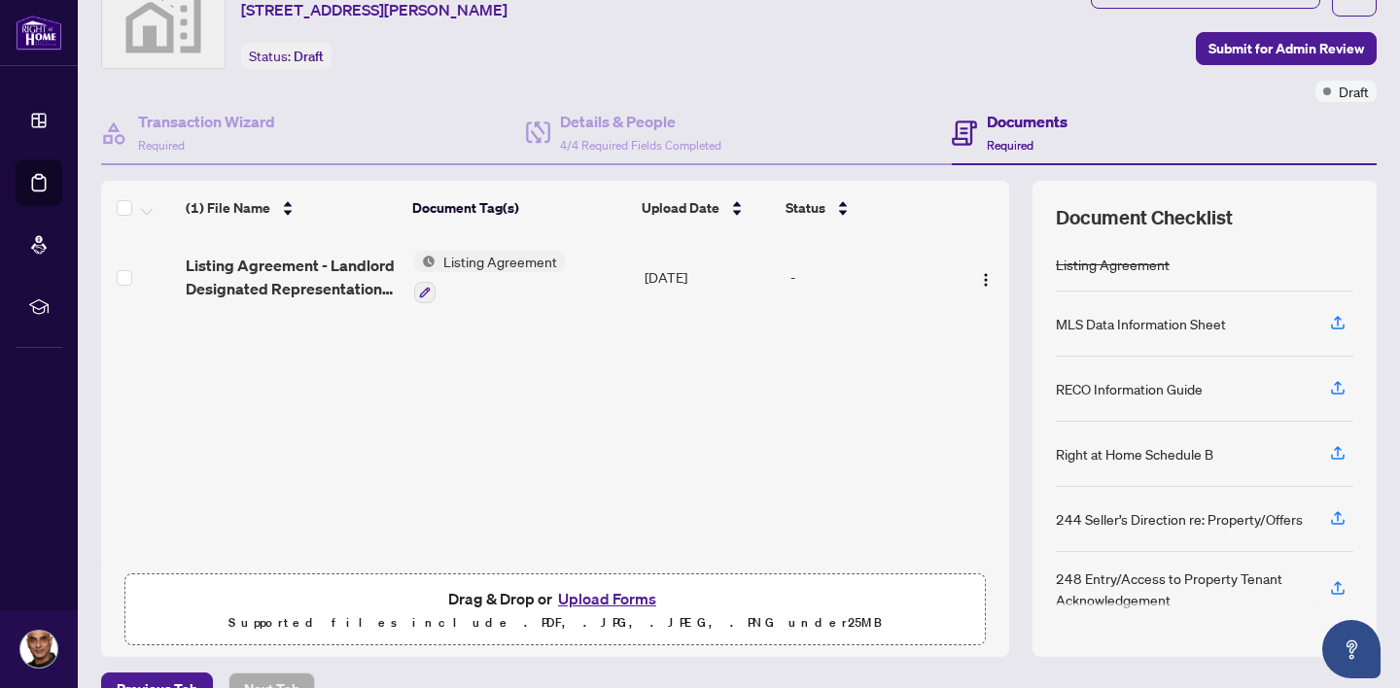
scroll to position [83, 0]
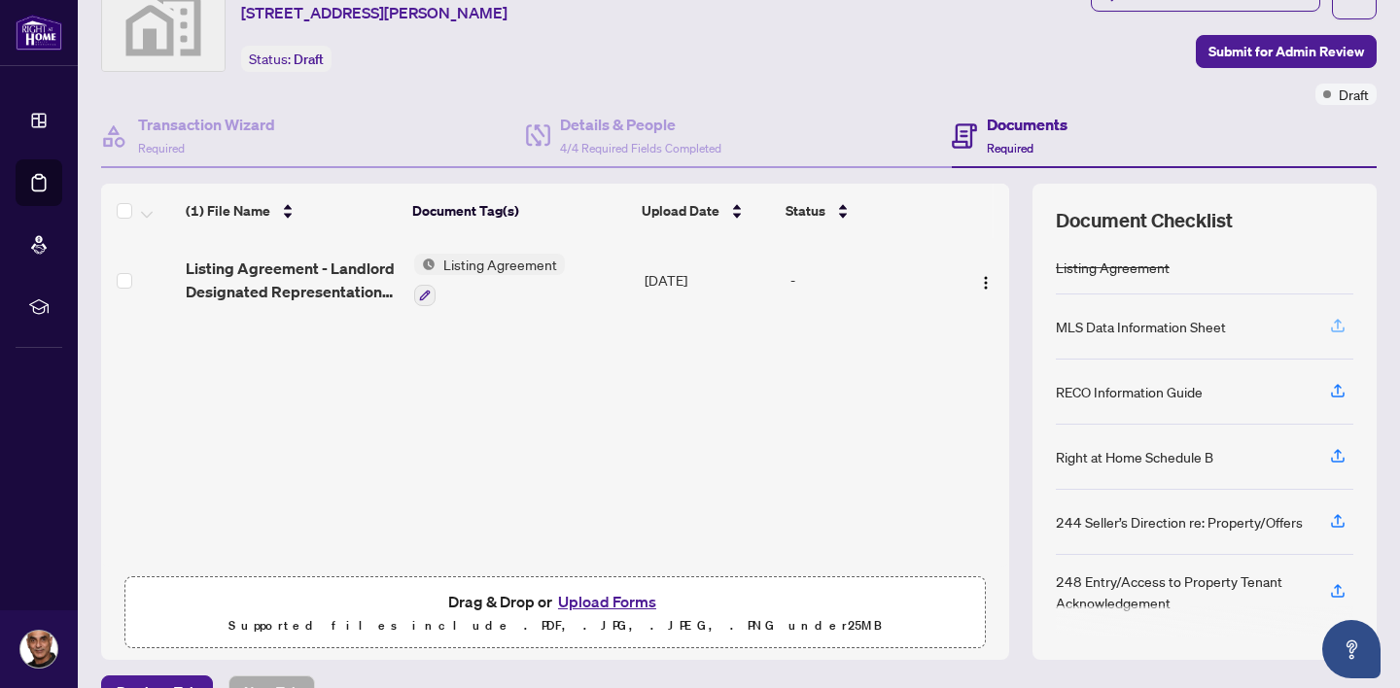
click at [1341, 317] on icon "button" at bounding box center [1337, 325] width 17 height 17
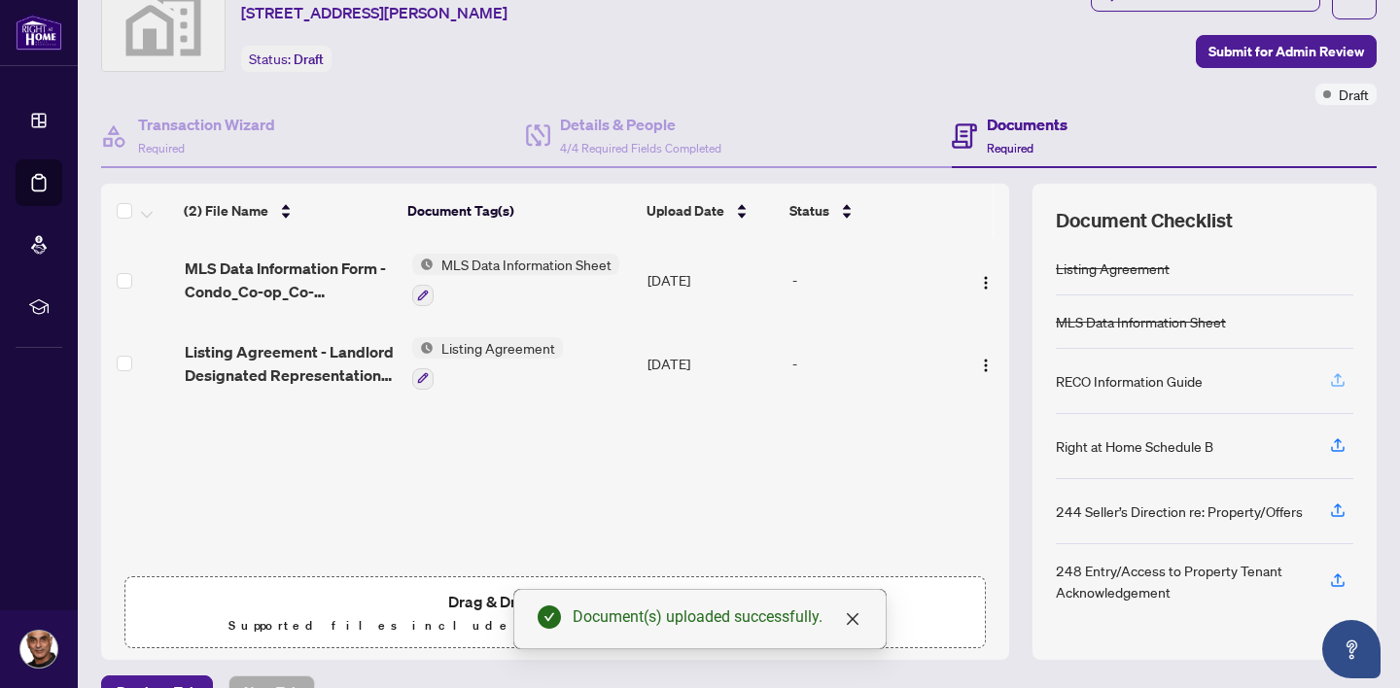
click at [1333, 377] on icon "button" at bounding box center [1337, 379] width 17 height 17
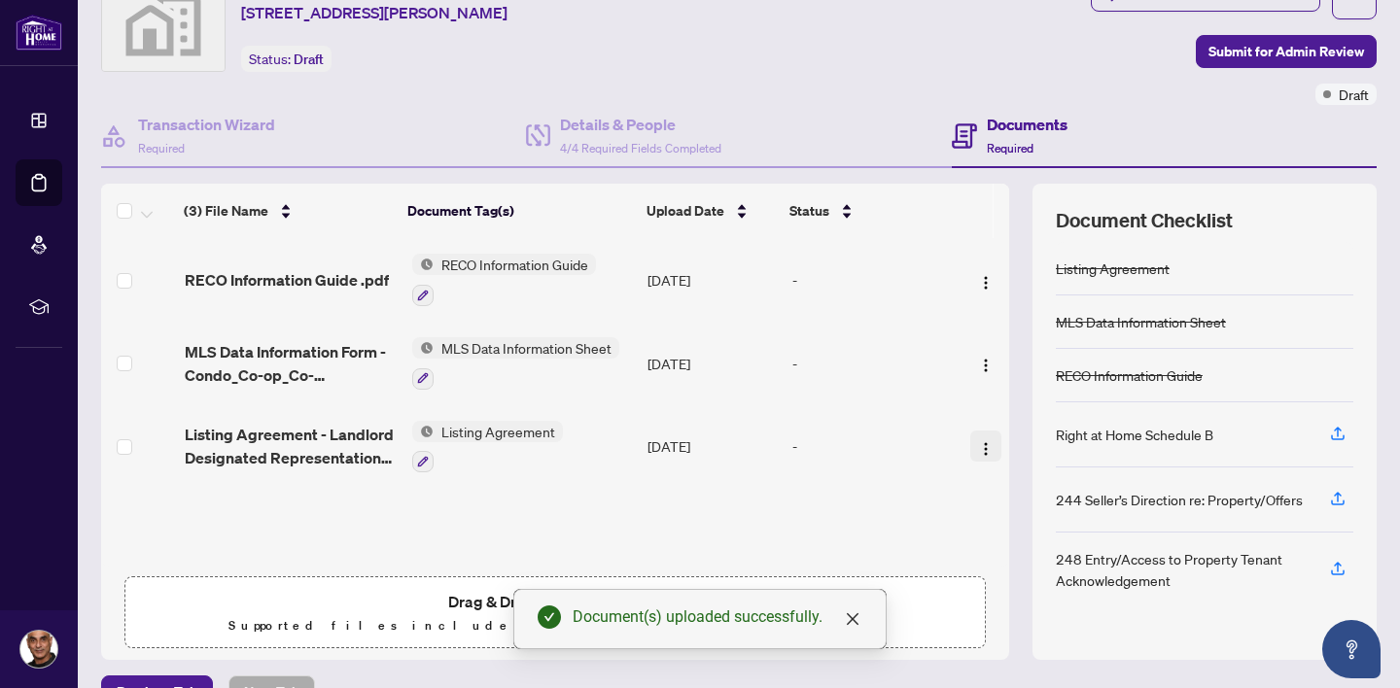
click at [978, 441] on img "button" at bounding box center [986, 449] width 16 height 16
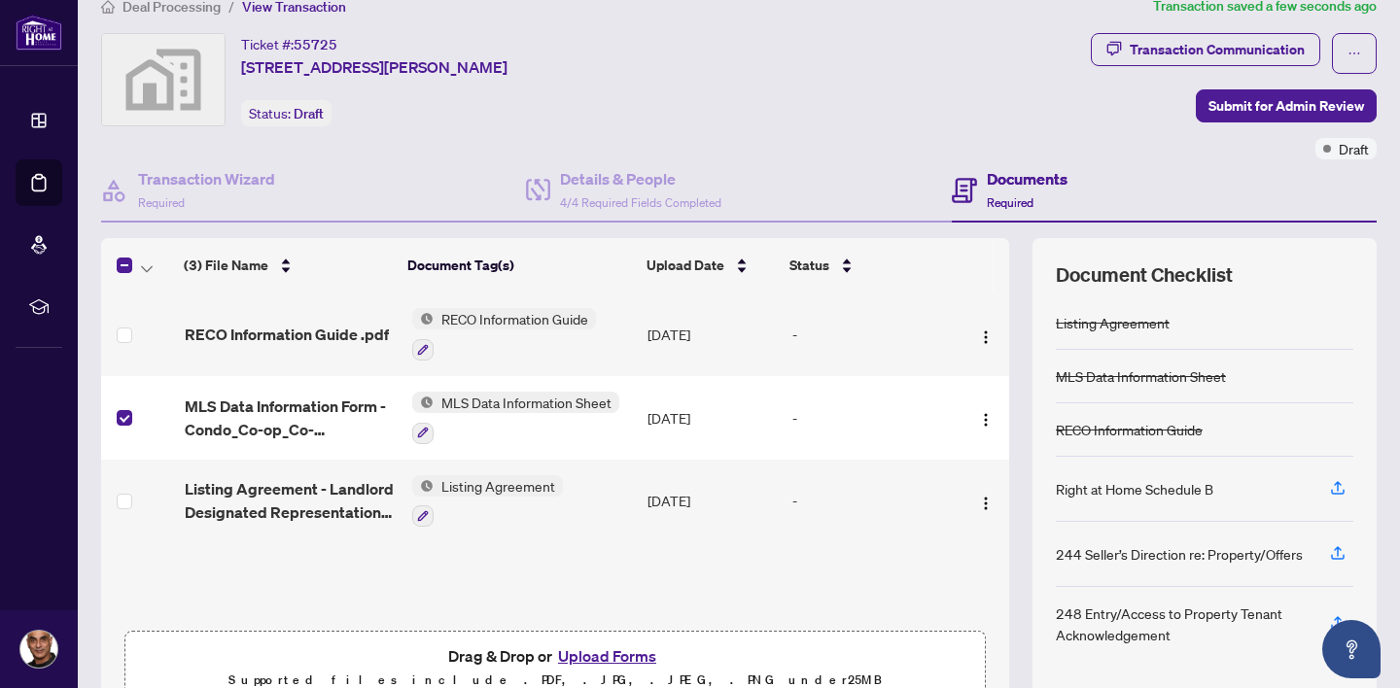
scroll to position [33, 0]
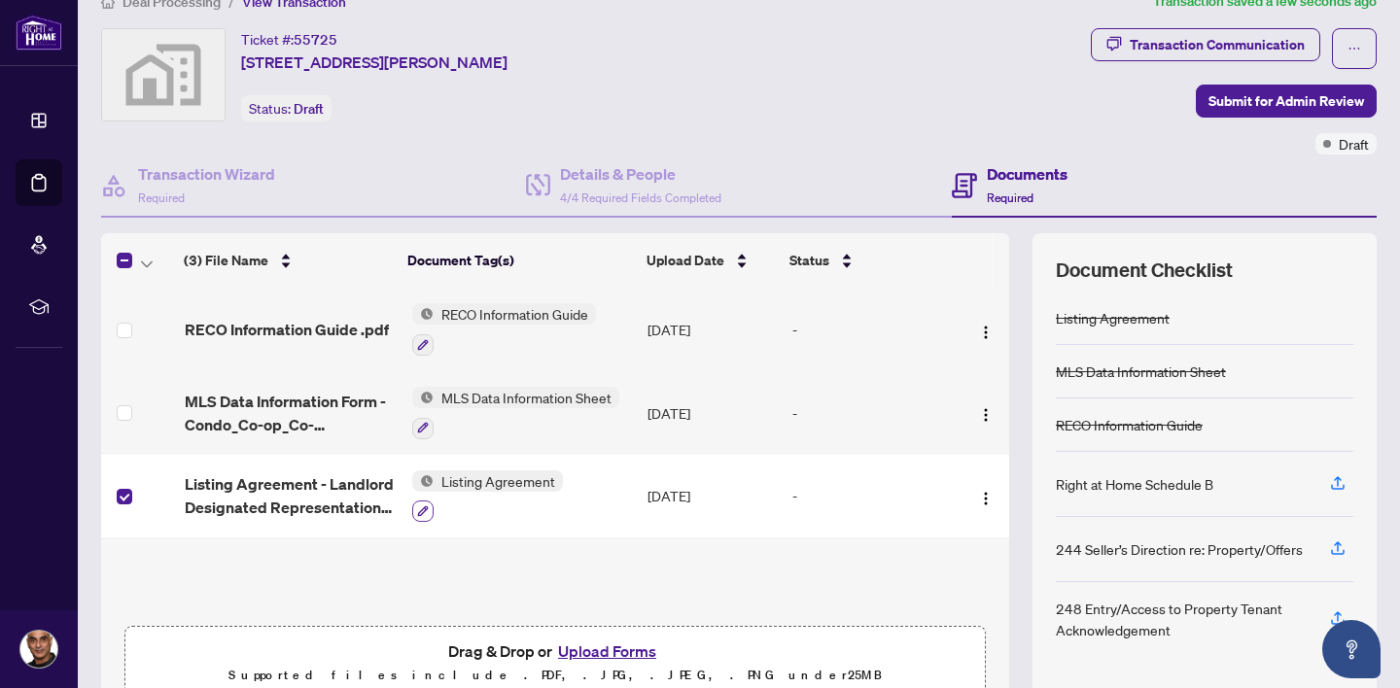
click at [420, 506] on icon "button" at bounding box center [422, 511] width 11 height 11
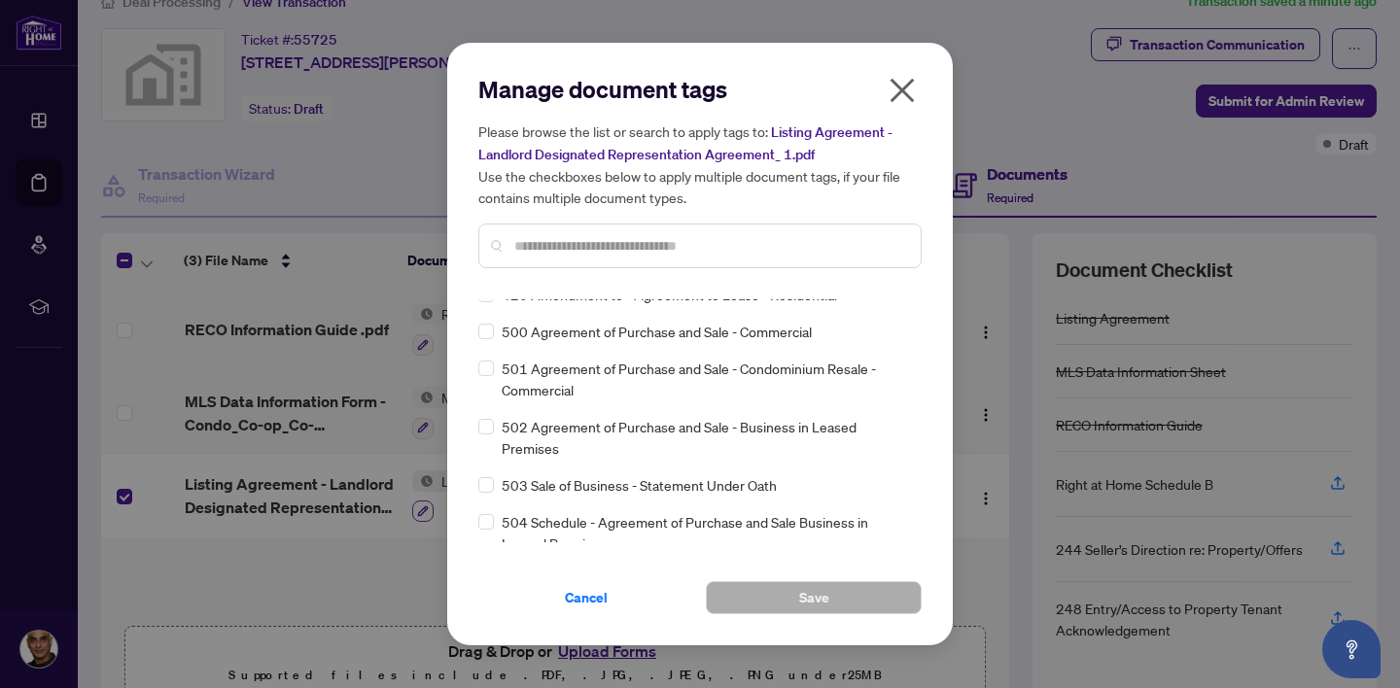
scroll to position [9610, 0]
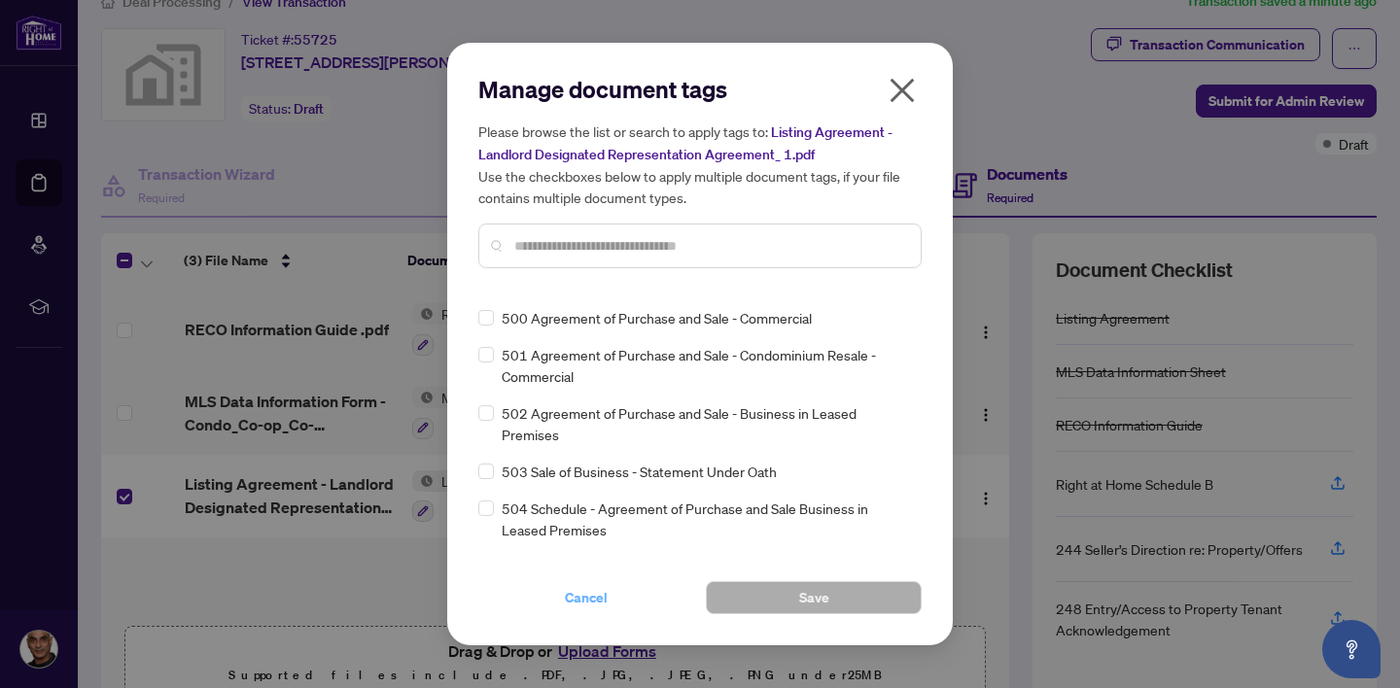
click at [597, 601] on span "Cancel" at bounding box center [586, 597] width 43 height 31
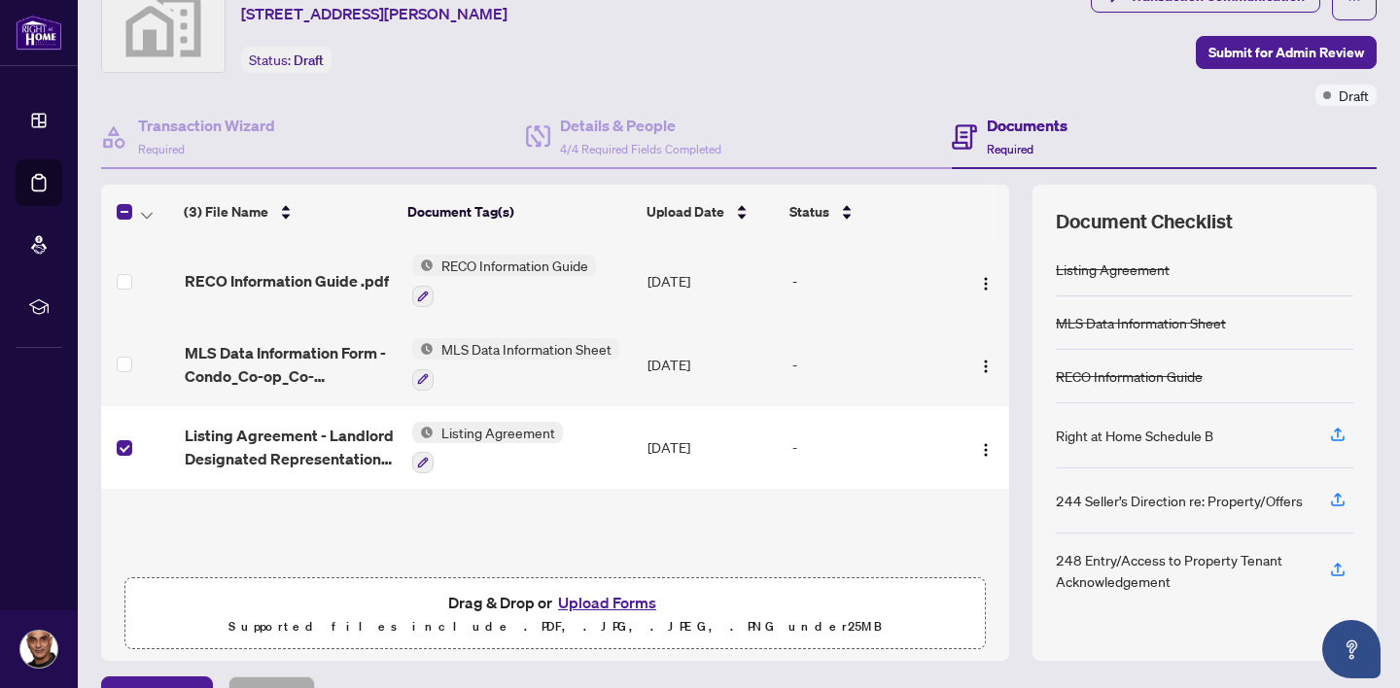
scroll to position [77, 0]
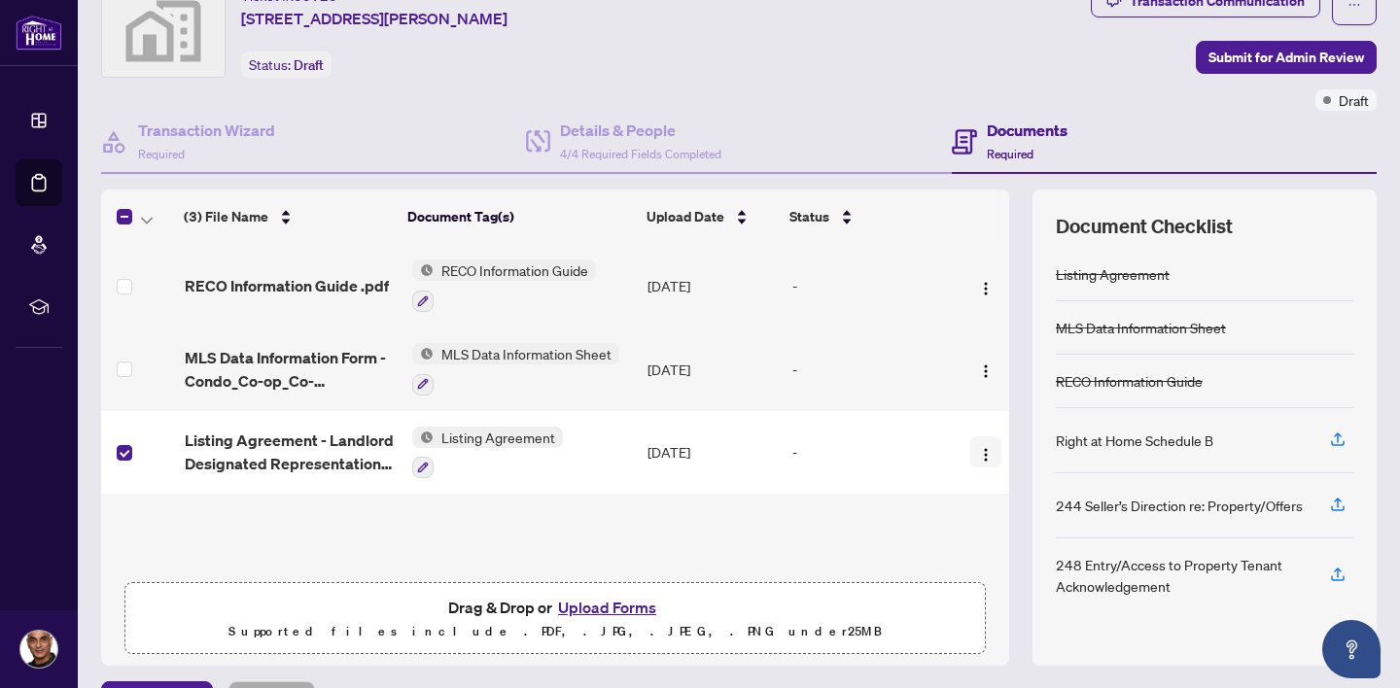
click at [979, 447] on img "button" at bounding box center [986, 455] width 16 height 16
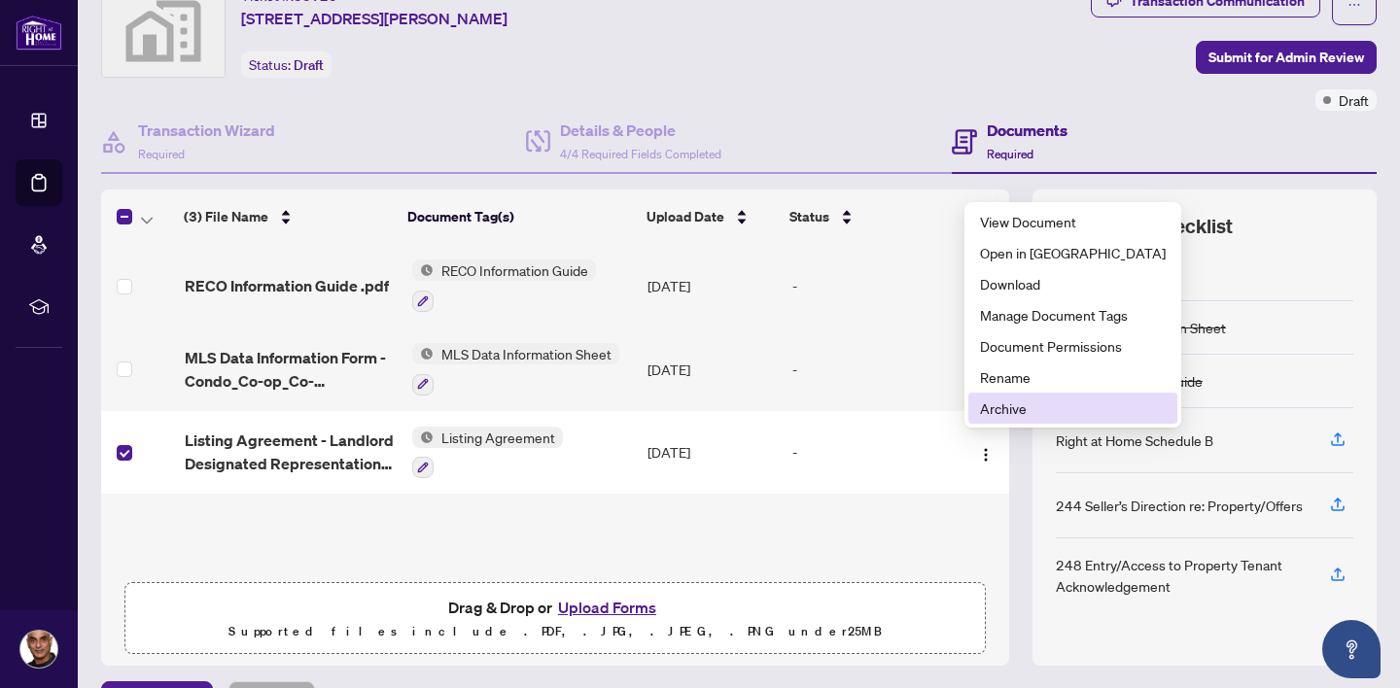
click at [1021, 406] on span "Archive" at bounding box center [1073, 408] width 186 height 21
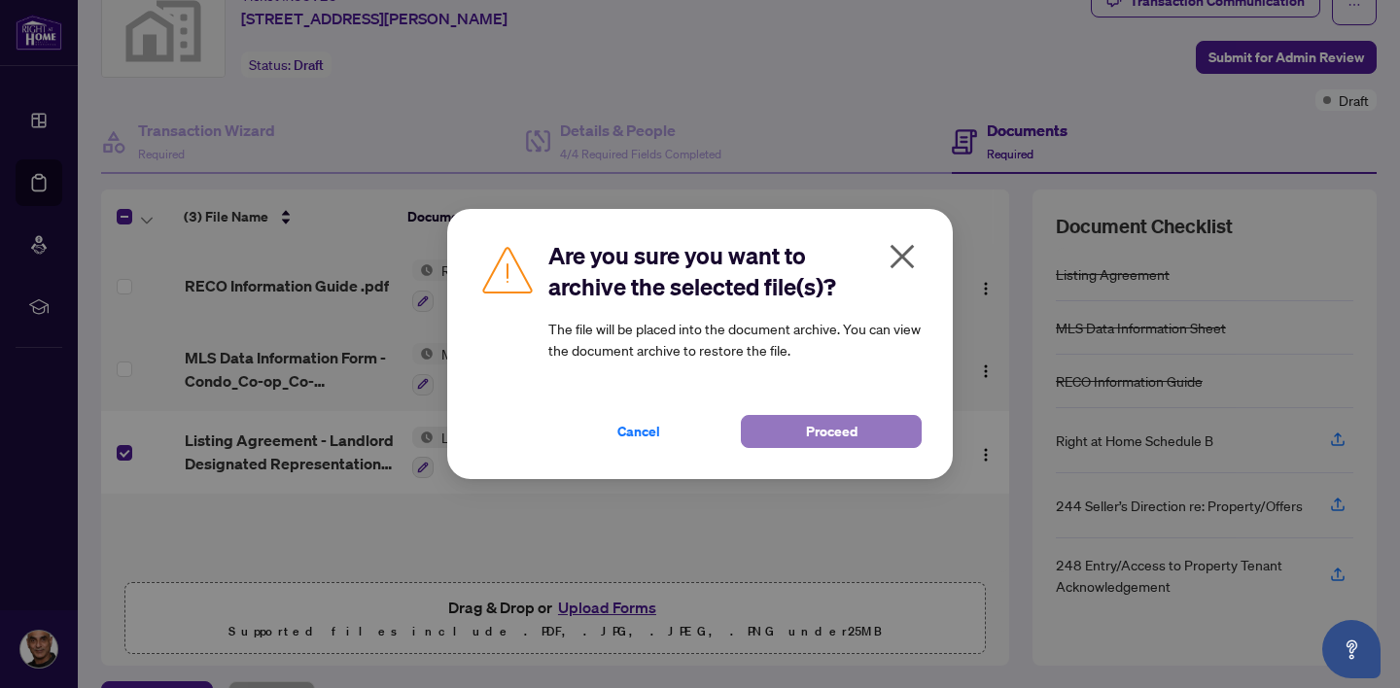
click at [830, 433] on span "Proceed" at bounding box center [832, 431] width 52 height 31
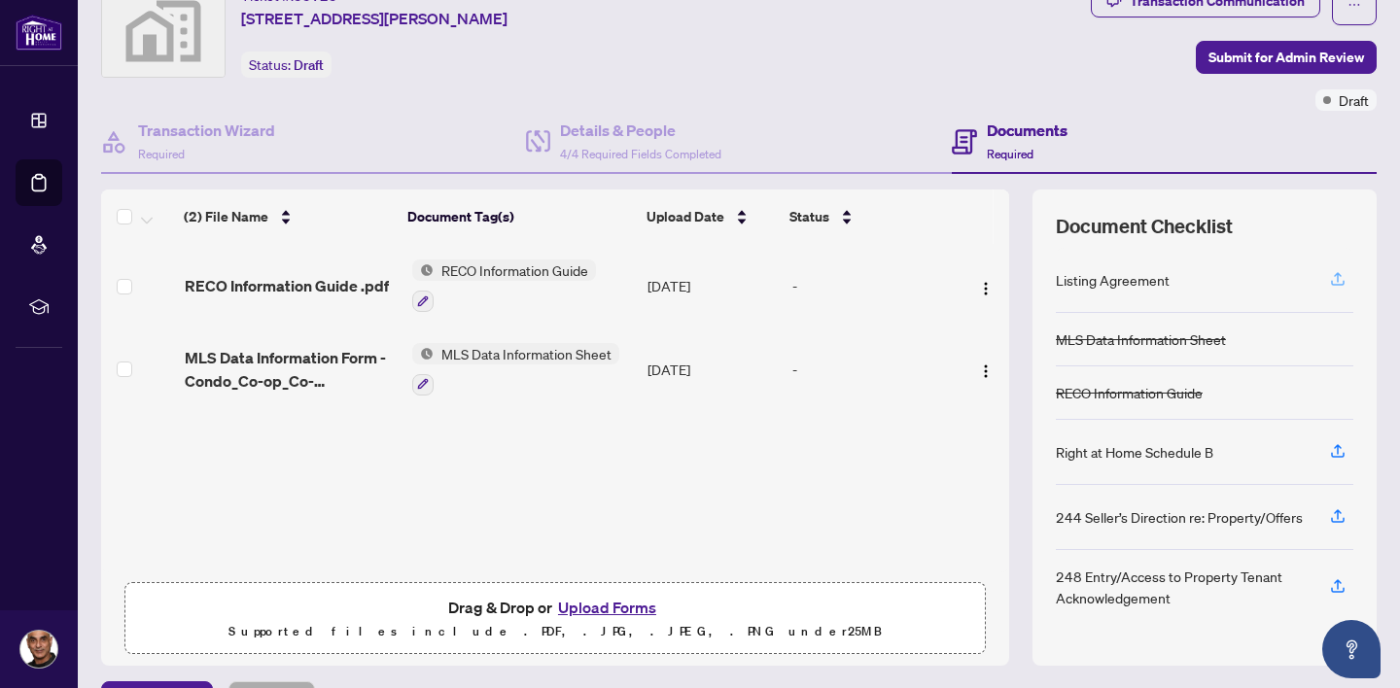
click at [1333, 278] on icon "button" at bounding box center [1337, 278] width 17 height 17
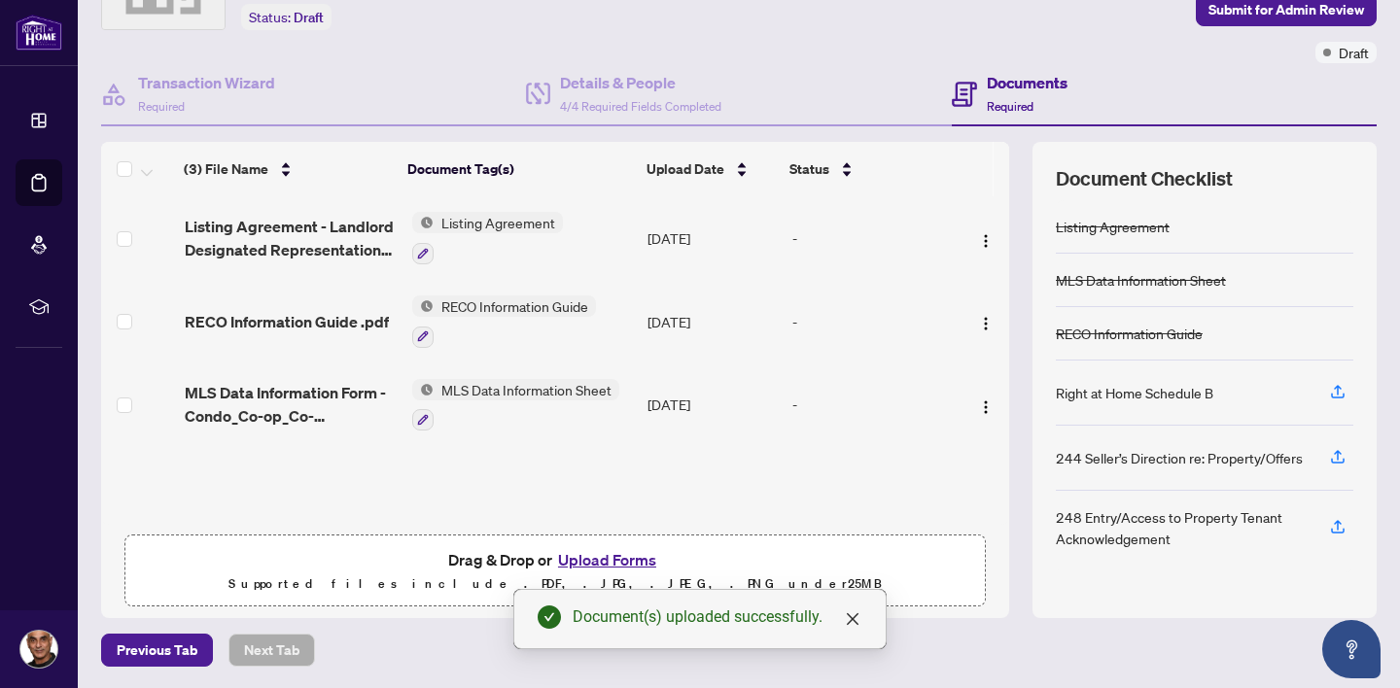
scroll to position [0, 0]
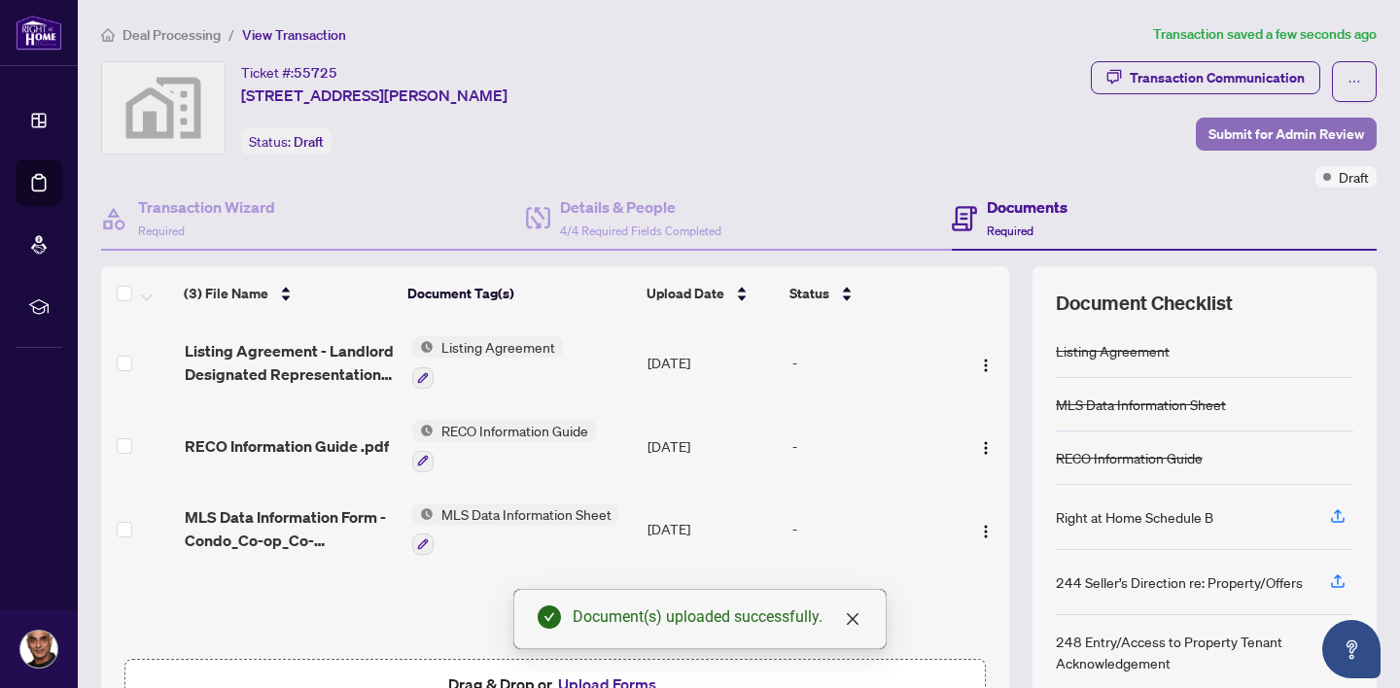
click at [1268, 131] on span "Submit for Admin Review" at bounding box center [1286, 134] width 156 height 31
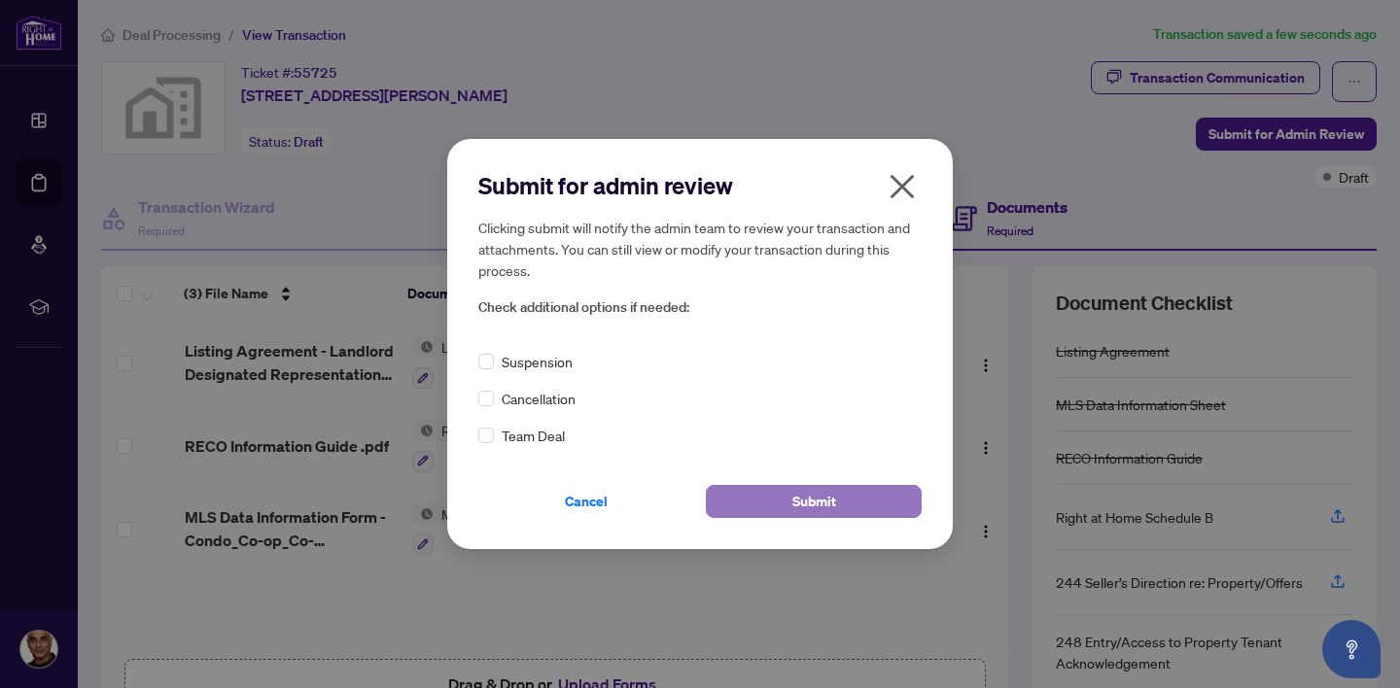
click at [799, 503] on span "Submit" at bounding box center [814, 501] width 44 height 31
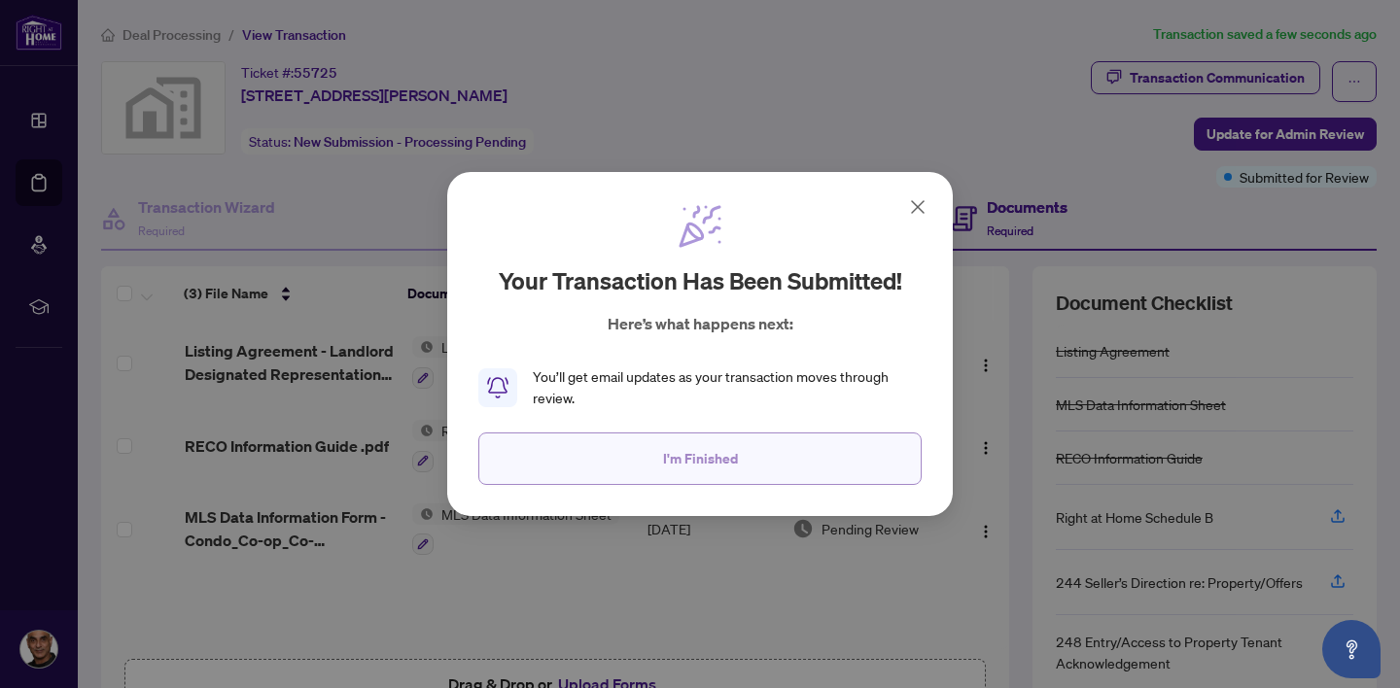
click at [707, 455] on span "I'm Finished" at bounding box center [700, 458] width 75 height 31
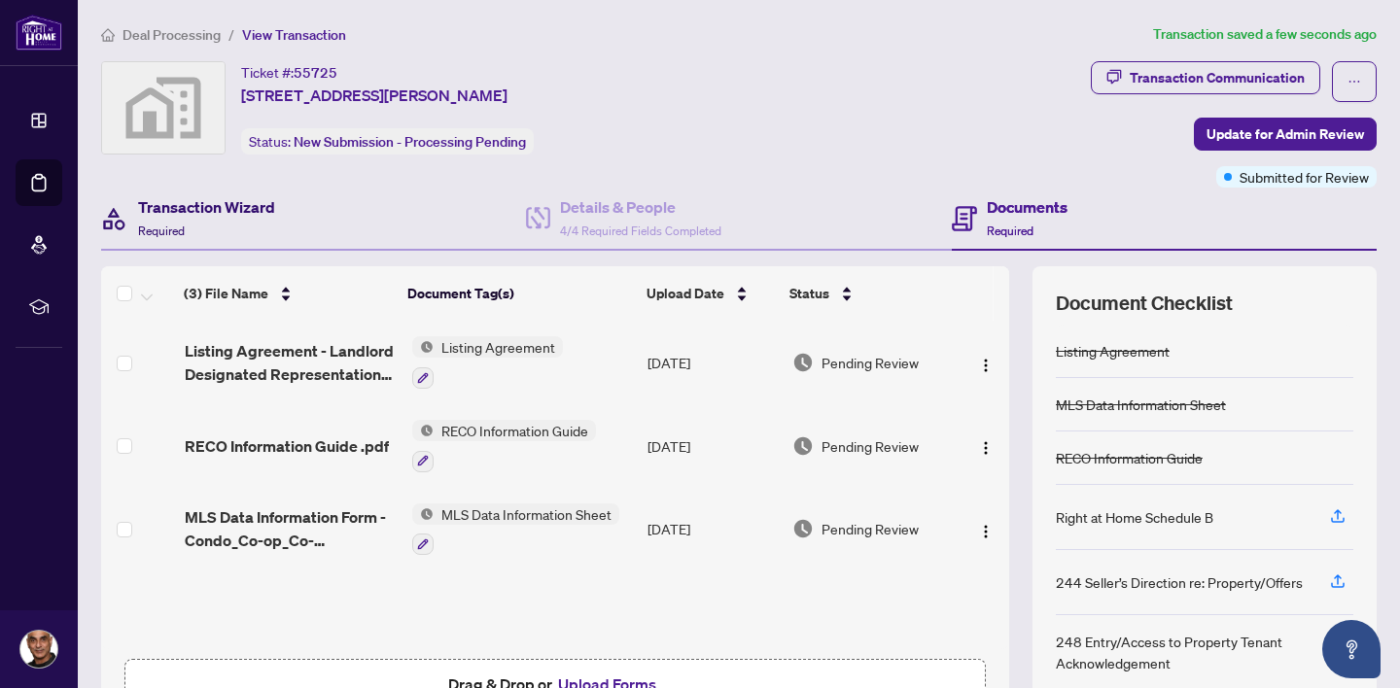
click at [217, 206] on h4 "Transaction Wizard" at bounding box center [206, 206] width 137 height 23
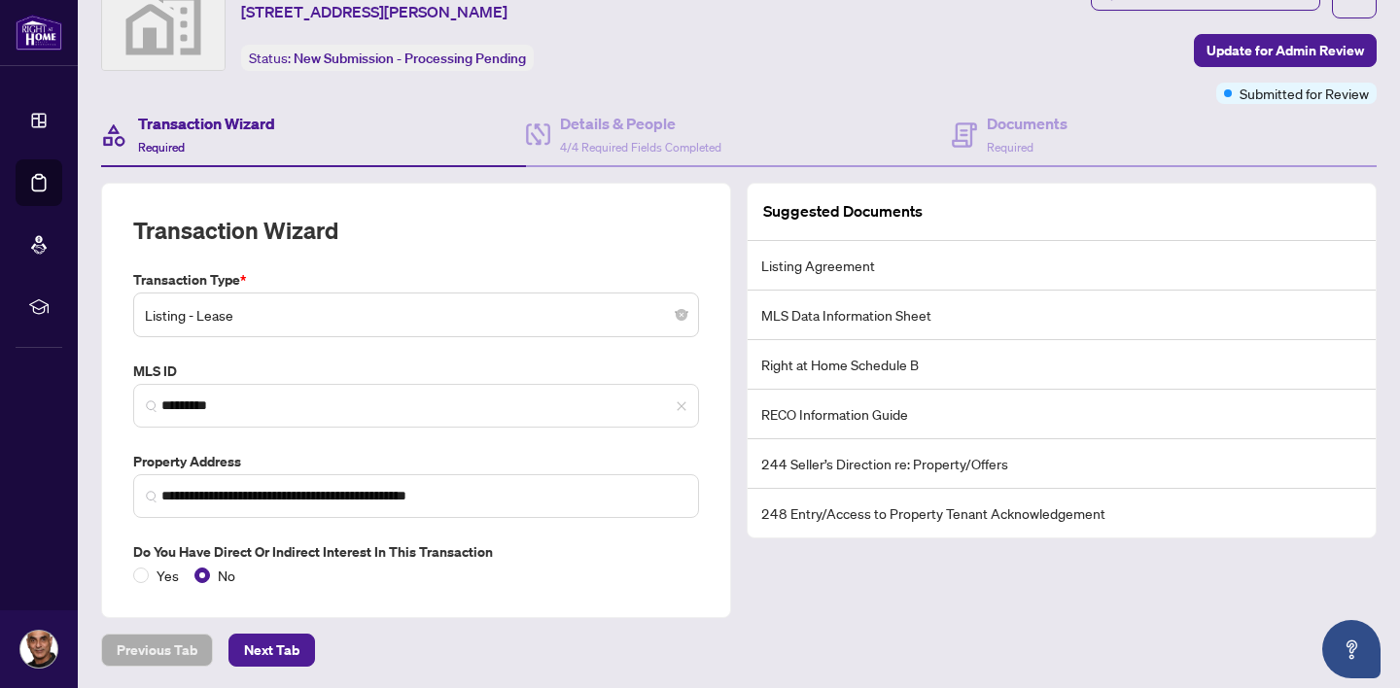
scroll to position [83, 0]
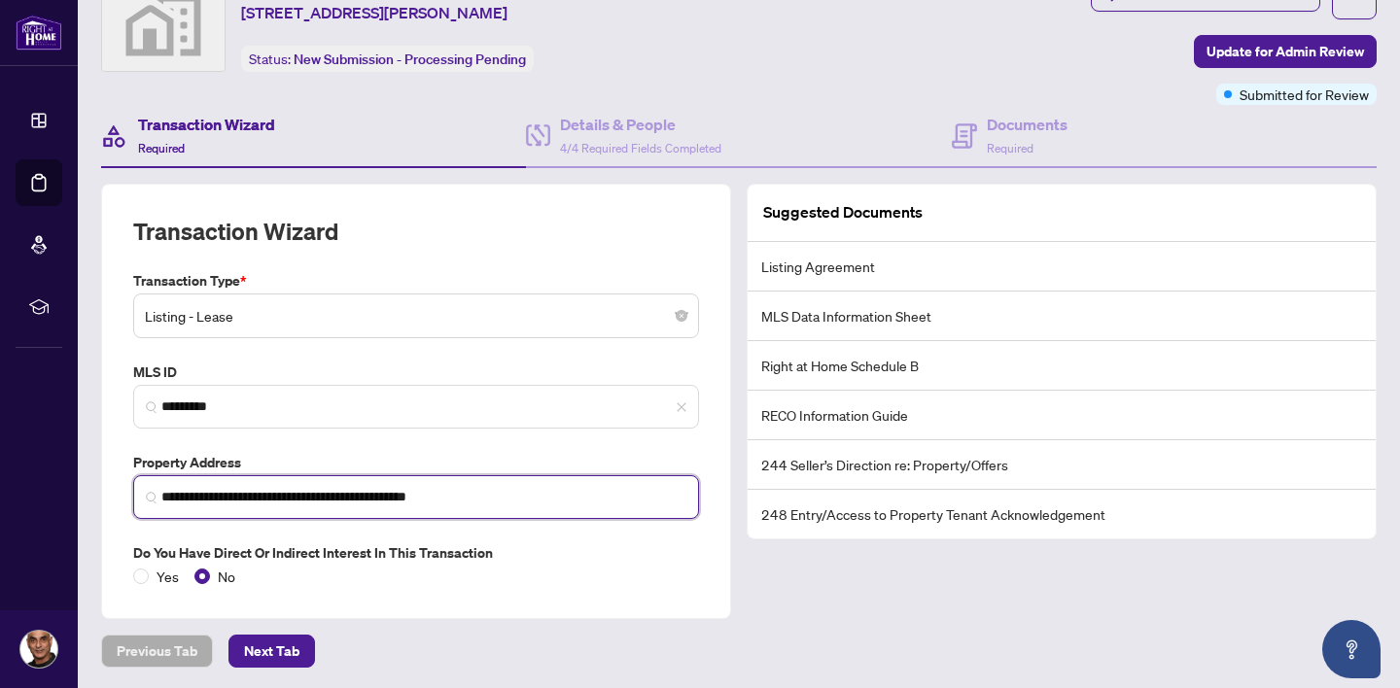
drag, startPoint x: 277, startPoint y: 496, endPoint x: 330, endPoint y: 492, distance: 52.6
click at [330, 492] on input "**********" at bounding box center [423, 497] width 525 height 20
type input "**********"
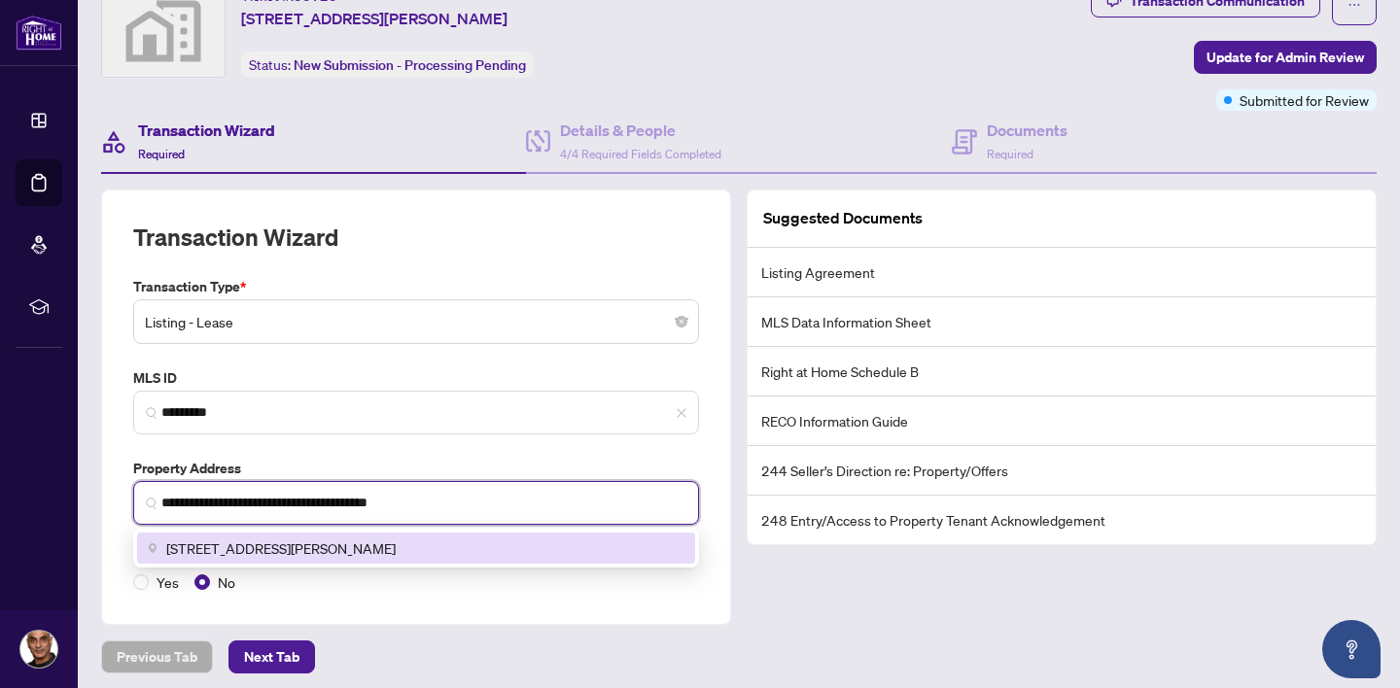
scroll to position [84, 0]
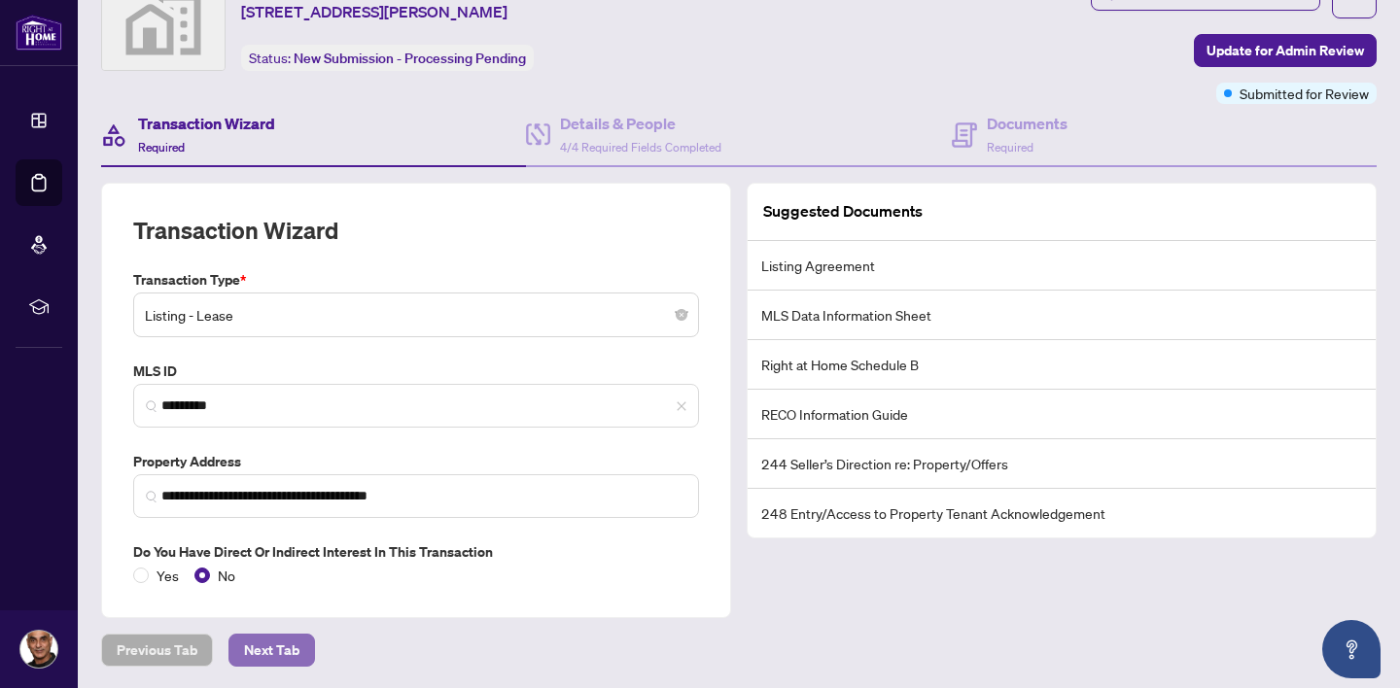
click at [260, 649] on span "Next Tab" at bounding box center [271, 650] width 55 height 31
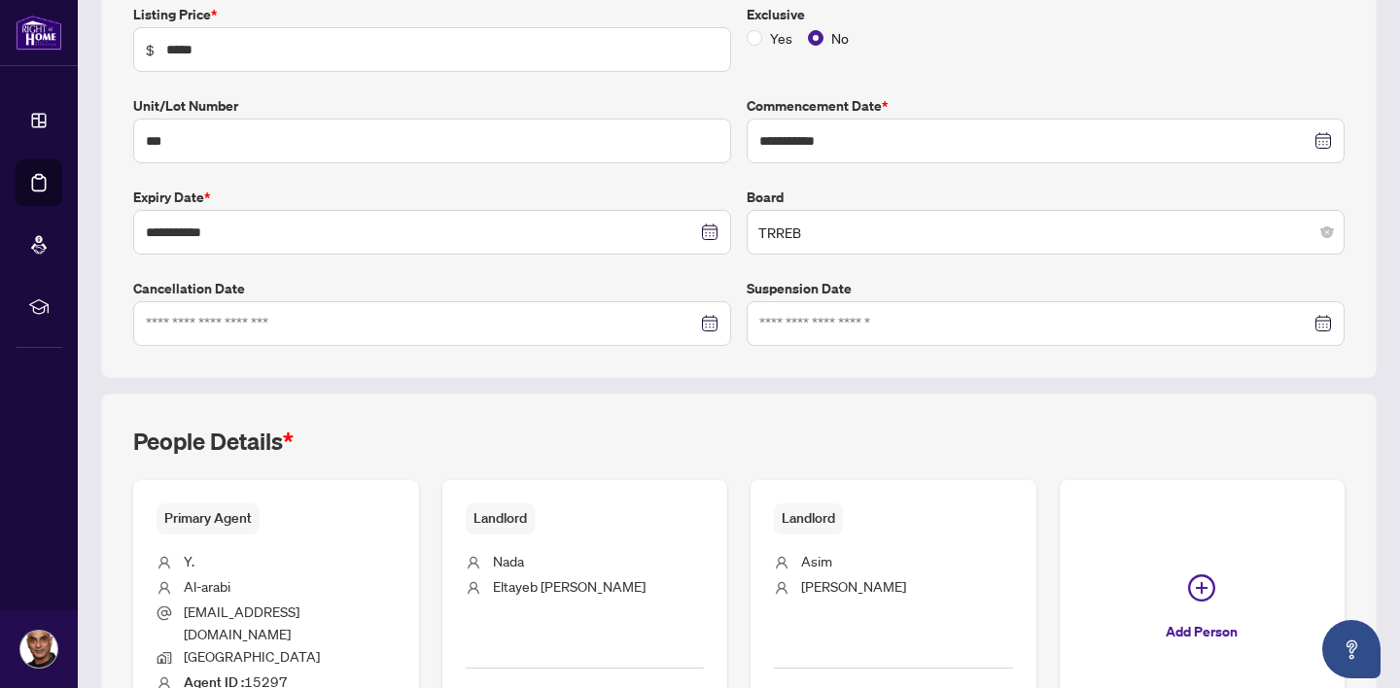
scroll to position [484, 0]
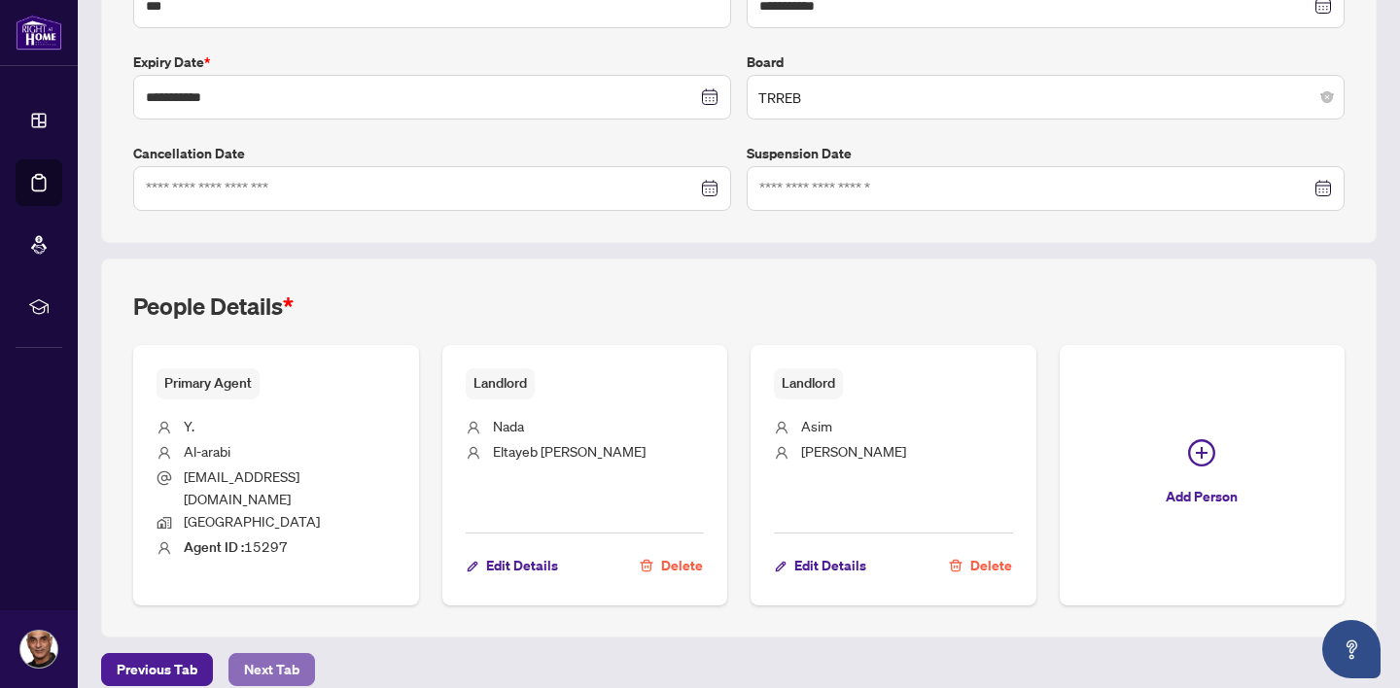
click at [262, 654] on span "Next Tab" at bounding box center [271, 669] width 55 height 31
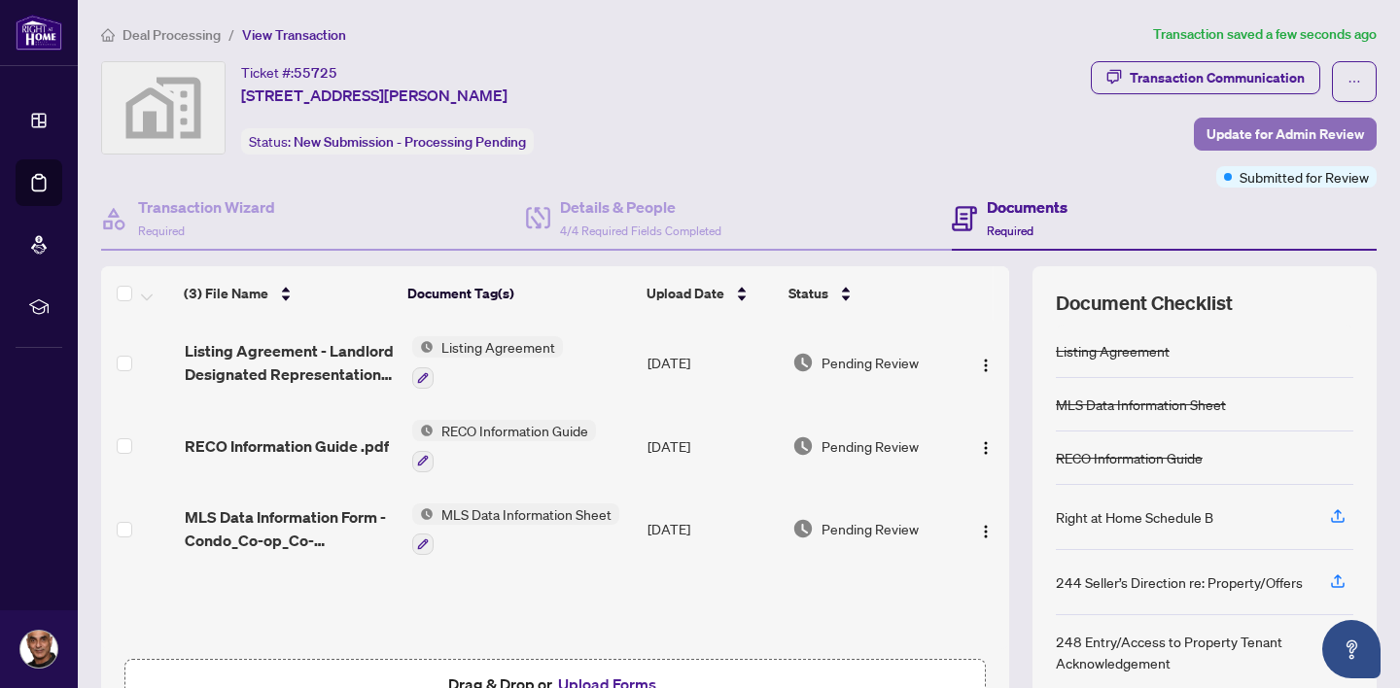
click at [1262, 134] on span "Update for Admin Review" at bounding box center [1284, 134] width 157 height 31
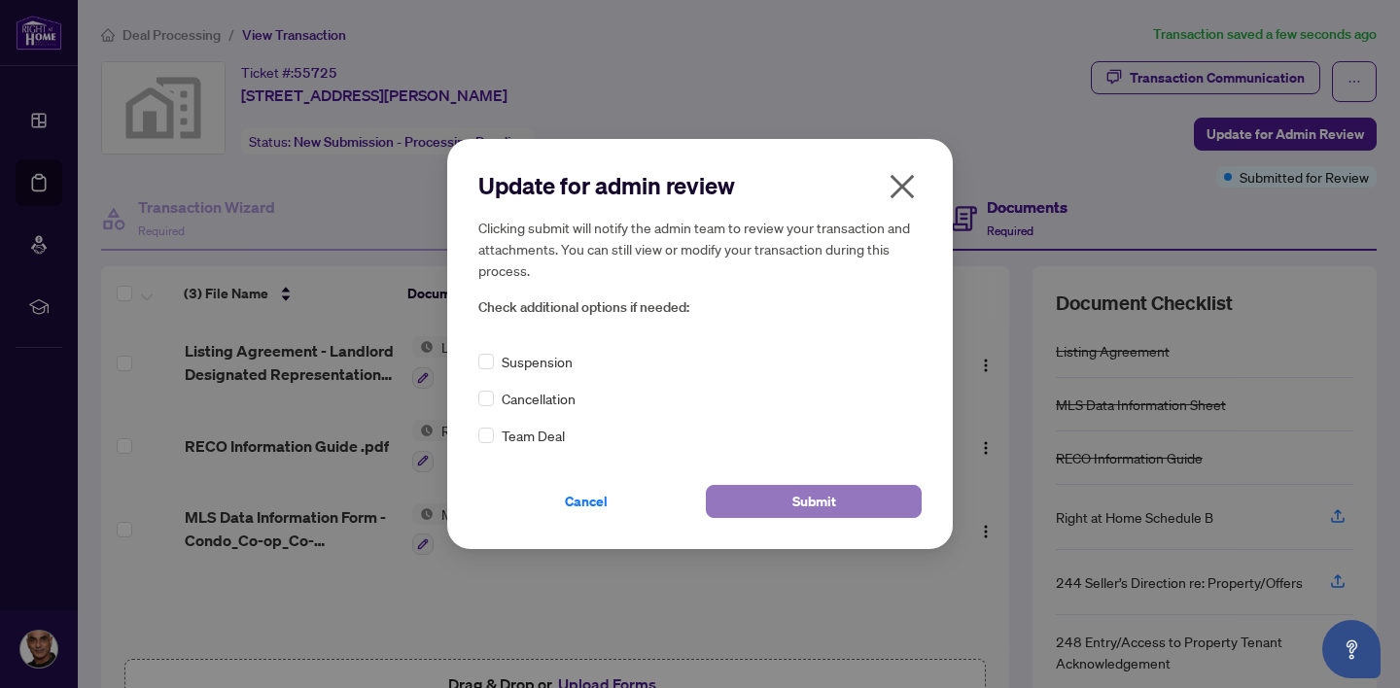
click at [816, 505] on span "Submit" at bounding box center [814, 501] width 44 height 31
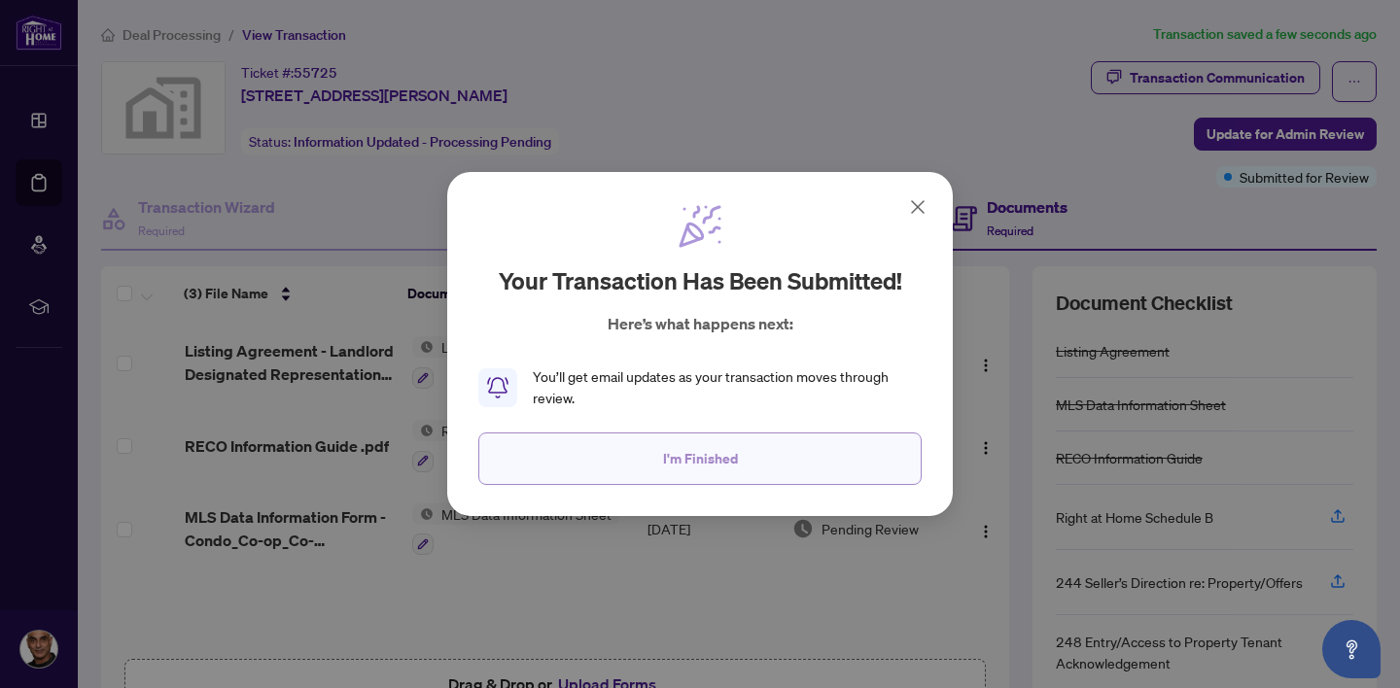
click at [751, 462] on button "I'm Finished" at bounding box center [699, 459] width 443 height 52
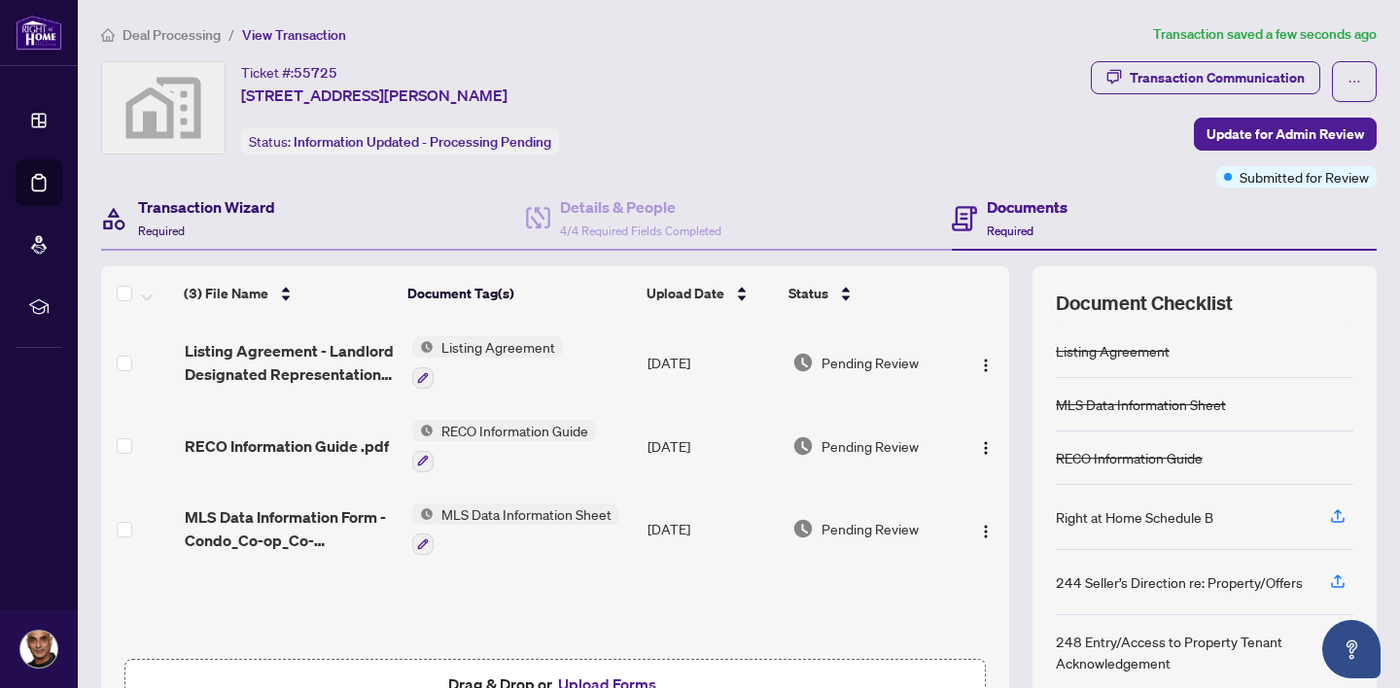
click at [227, 214] on h4 "Transaction Wizard" at bounding box center [206, 206] width 137 height 23
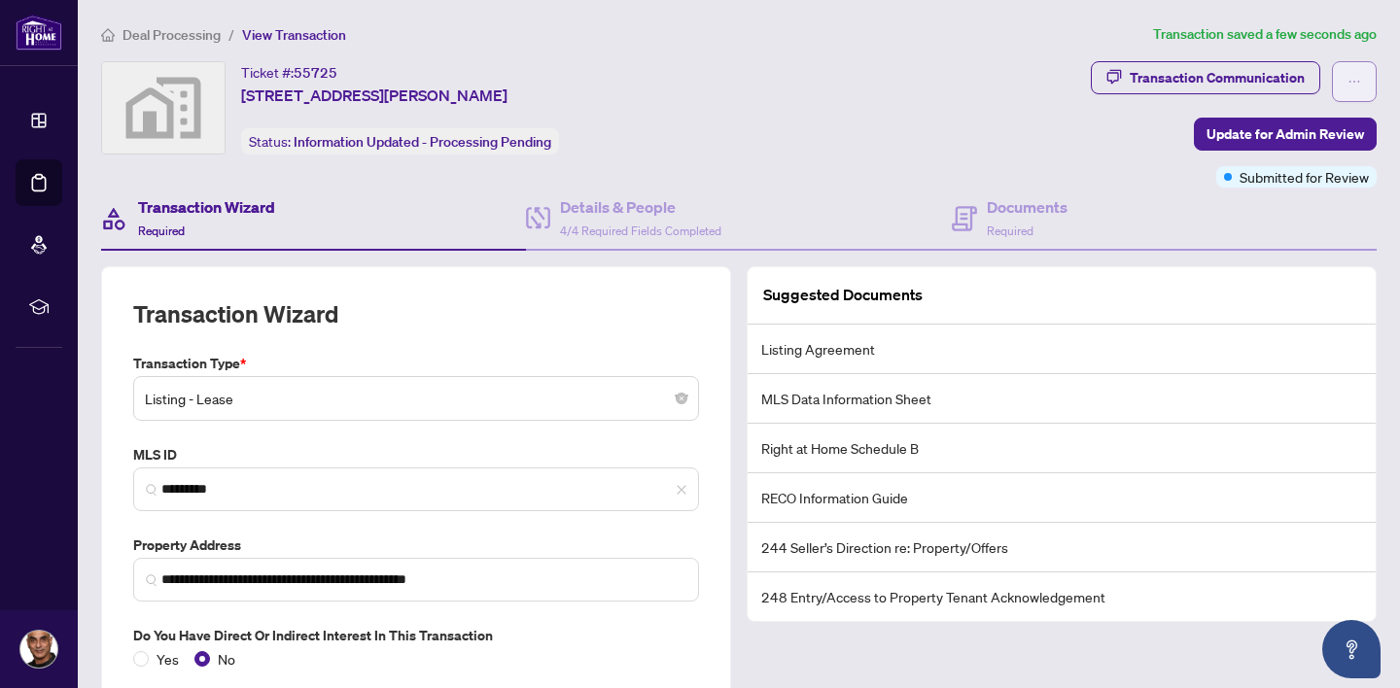
click at [1360, 75] on icon "ellipsis" at bounding box center [1354, 82] width 14 height 14
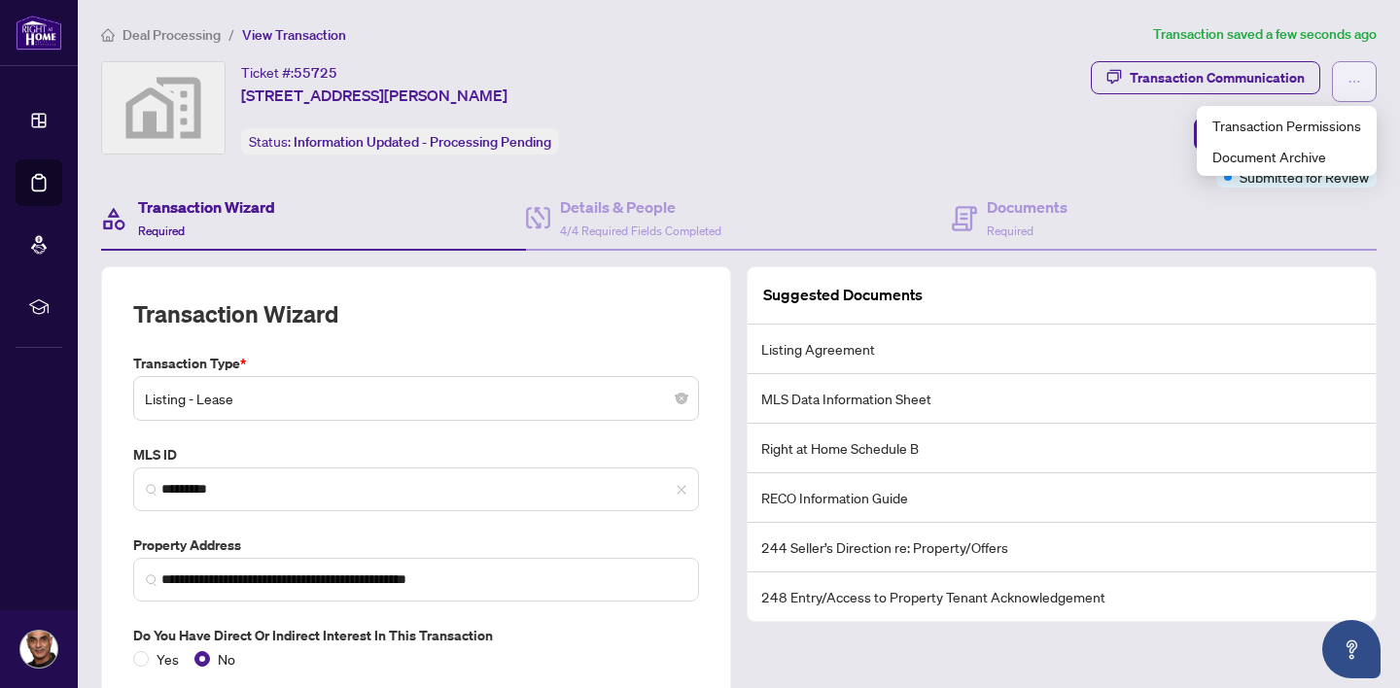
click at [1360, 75] on icon "ellipsis" at bounding box center [1354, 82] width 14 height 14
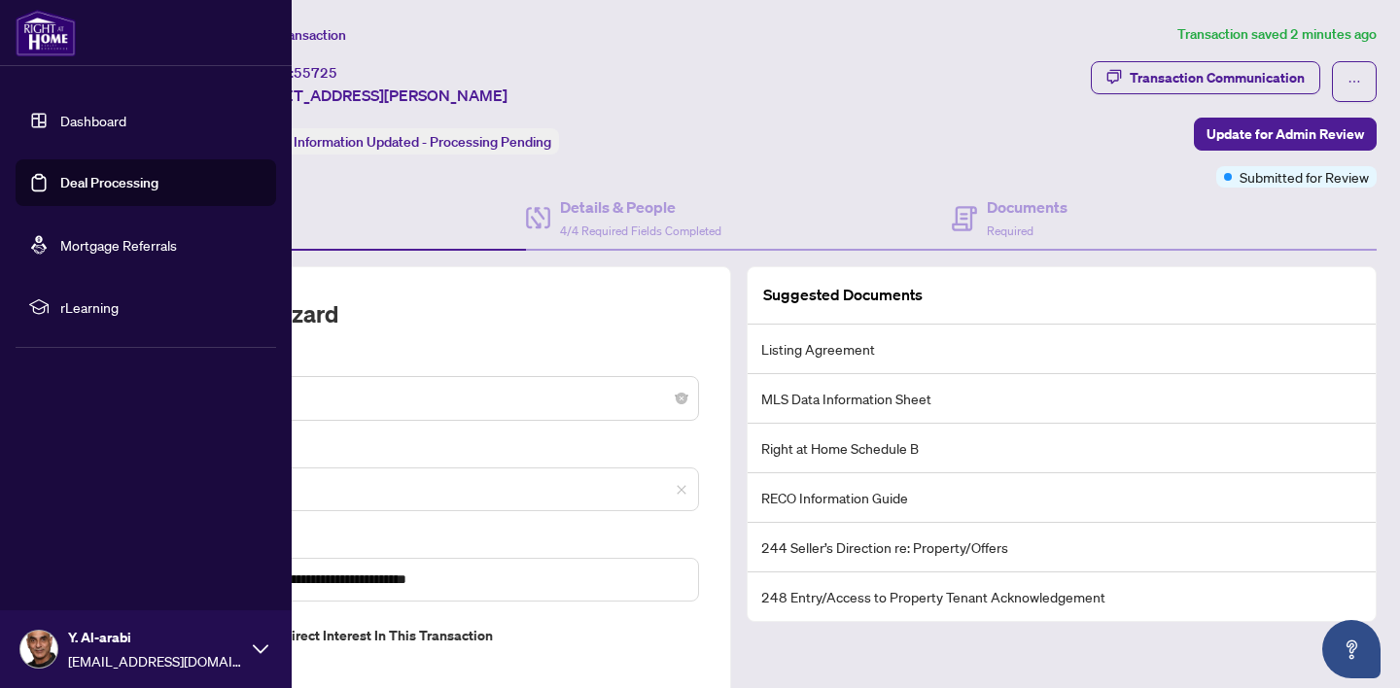
click at [128, 186] on link "Deal Processing" at bounding box center [109, 182] width 98 height 17
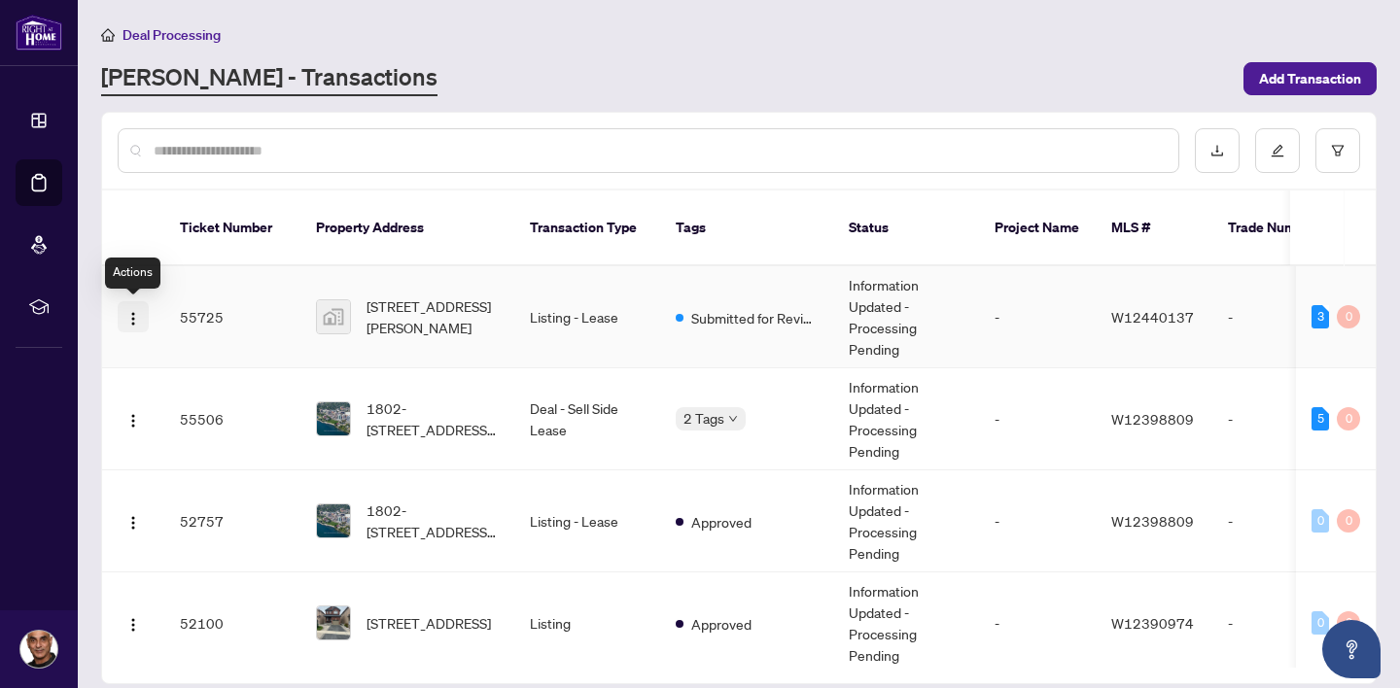
click at [134, 317] on img "button" at bounding box center [133, 319] width 16 height 16
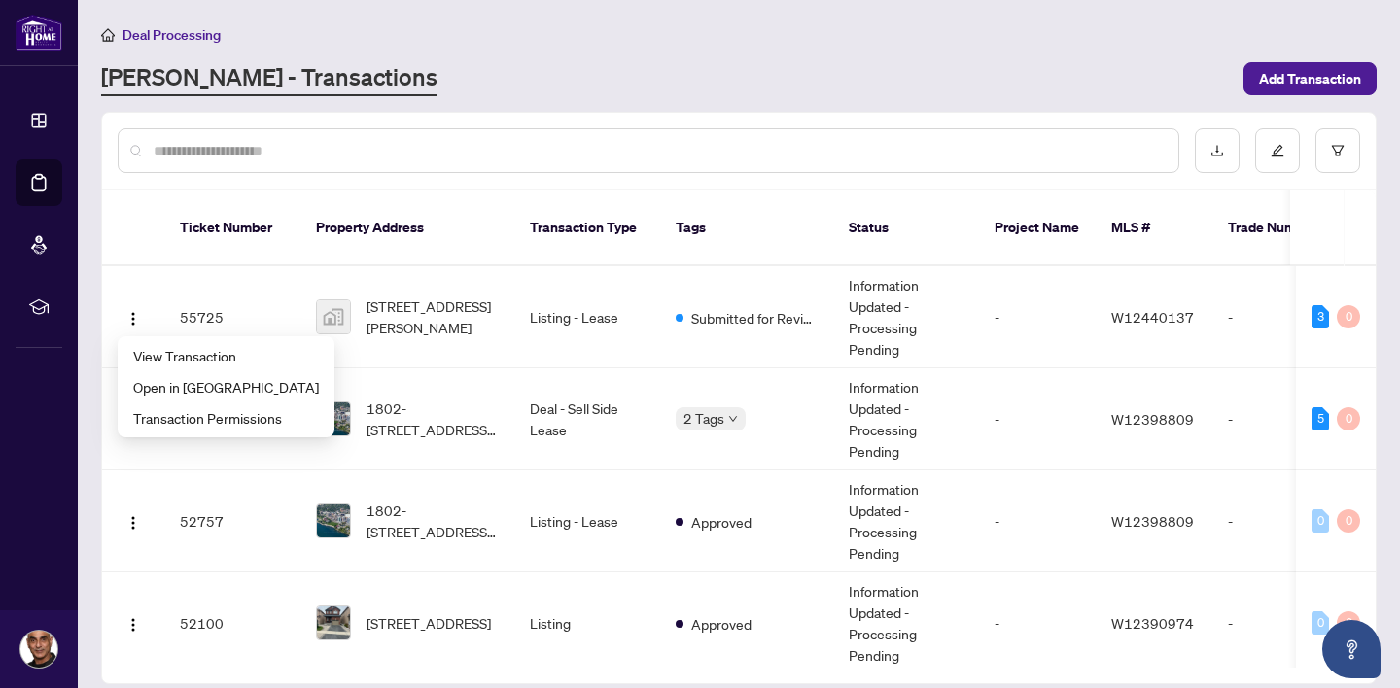
click at [814, 71] on div "[PERSON_NAME] - Transactions" at bounding box center [666, 78] width 1131 height 35
